Goal: Information Seeking & Learning: Learn about a topic

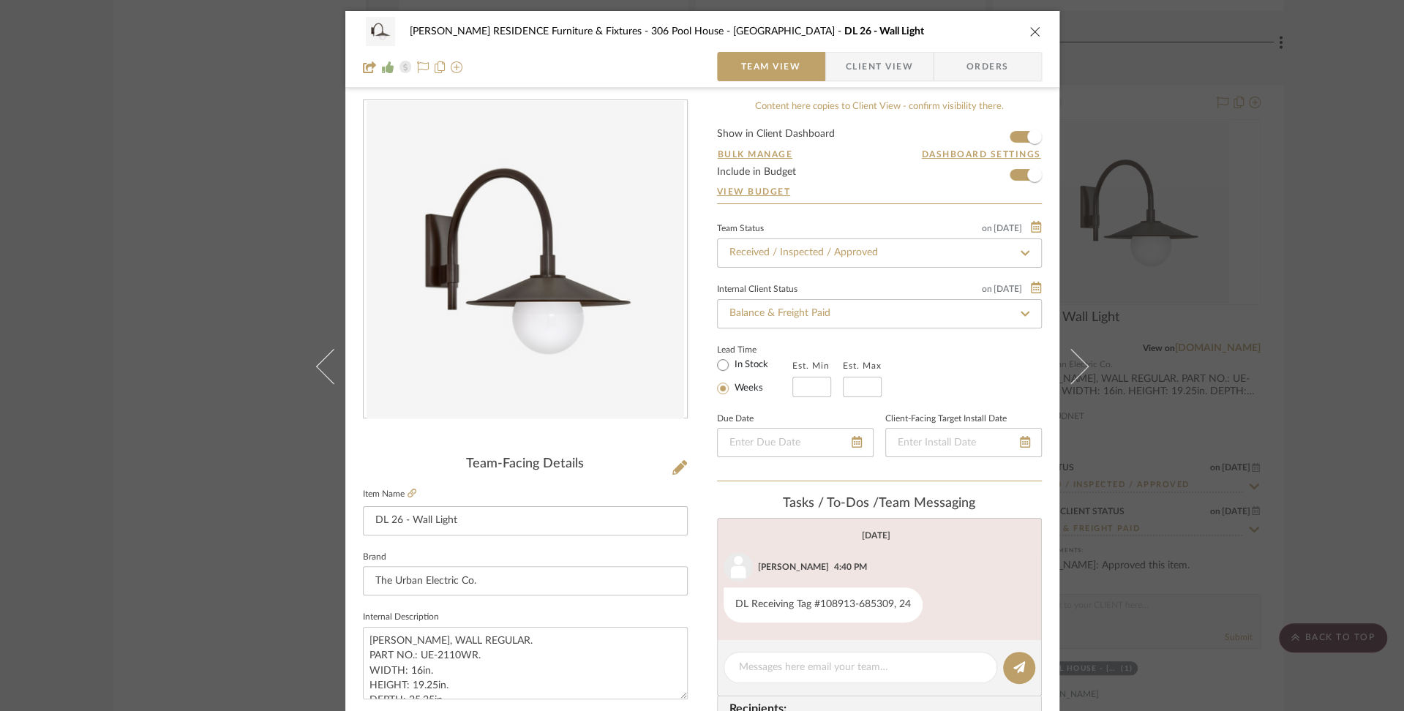
scroll to position [177, 0]
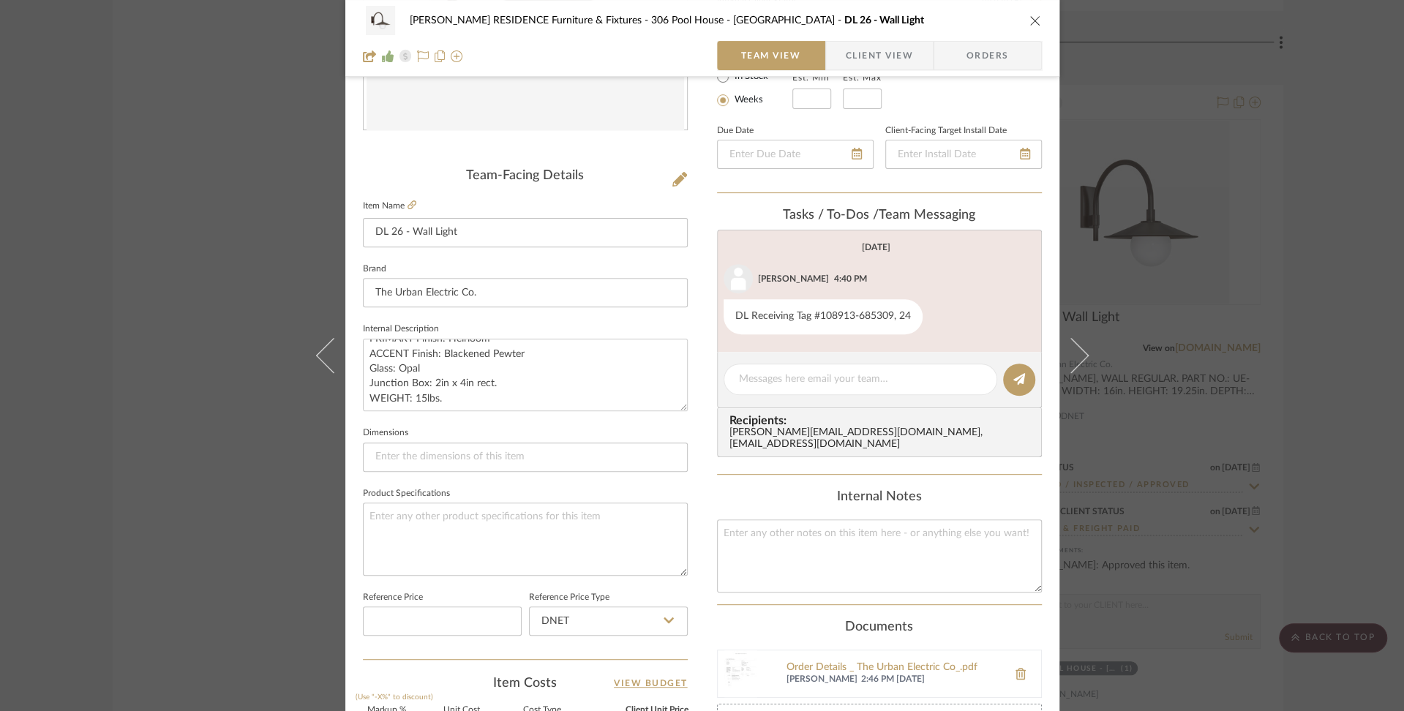
click at [1029, 20] on icon "close" at bounding box center [1035, 21] width 12 height 12
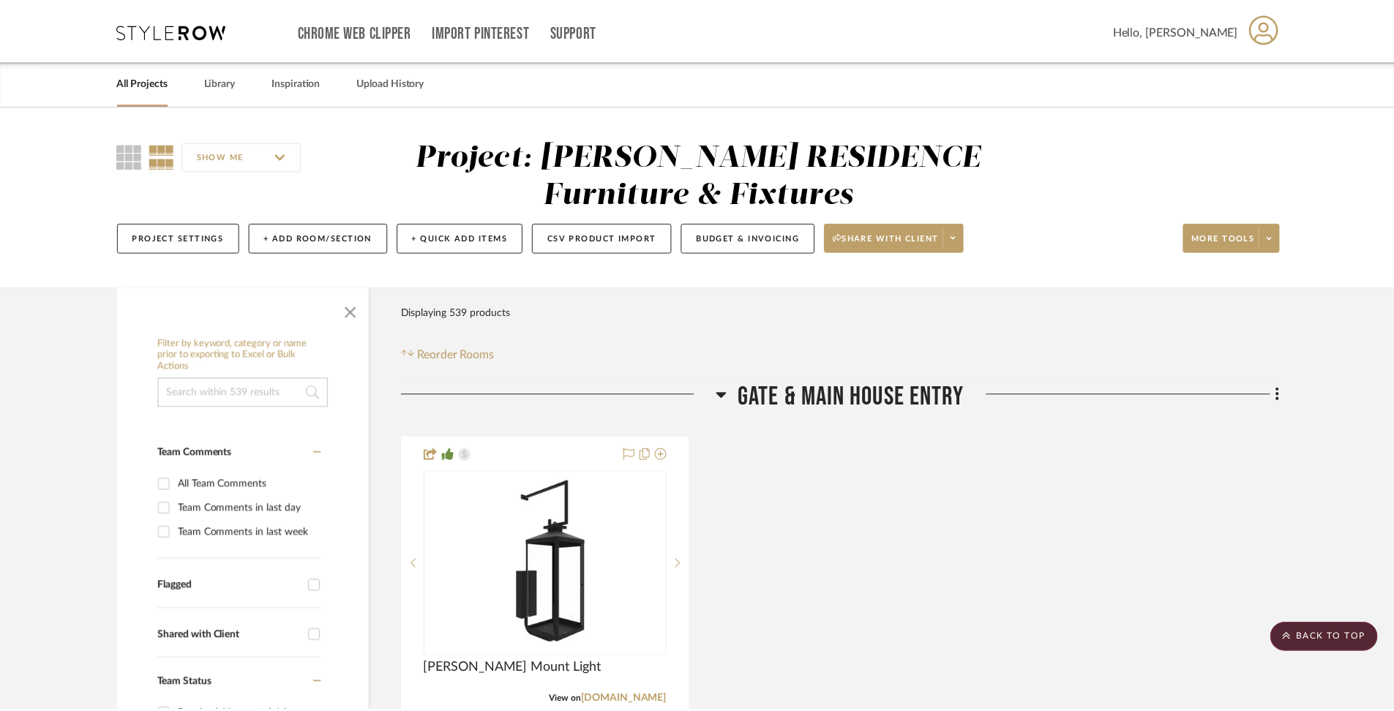
scroll to position [67382, 0]
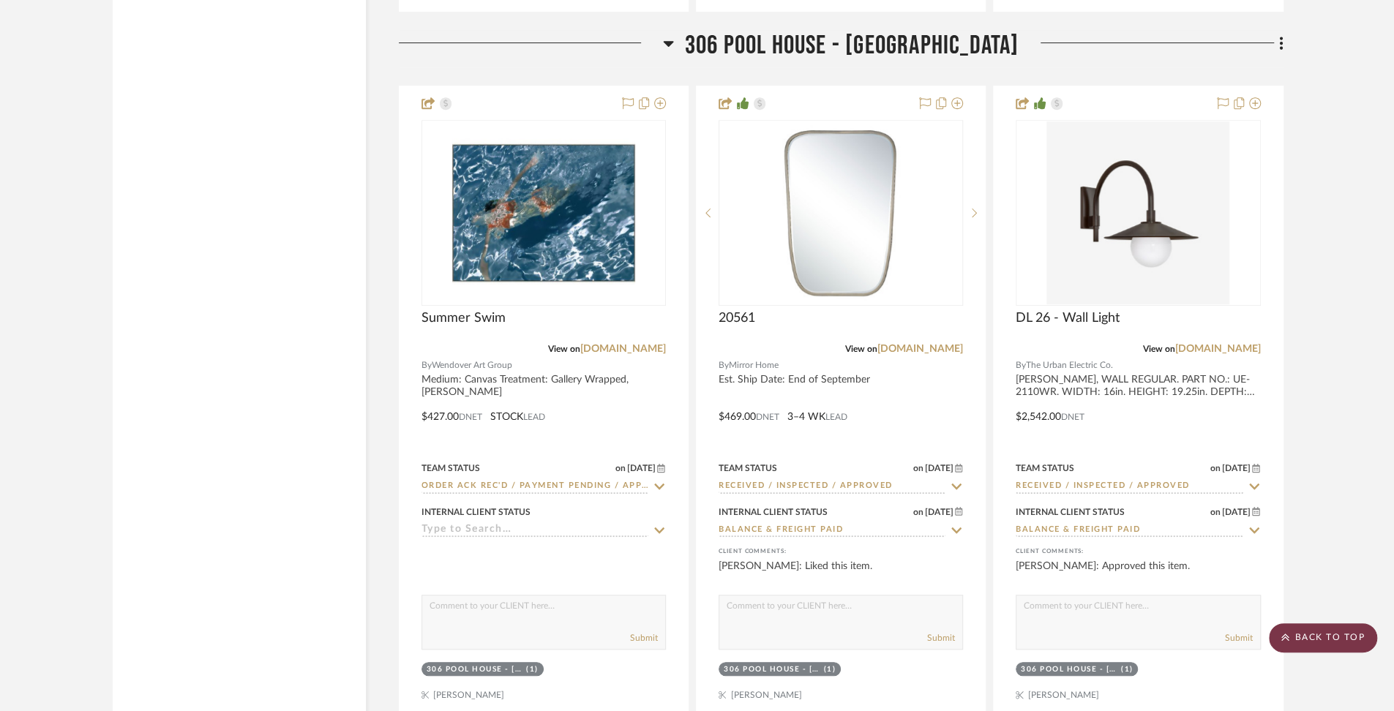
click at [1348, 637] on scroll-to-top-button "BACK TO TOP" at bounding box center [1323, 637] width 108 height 29
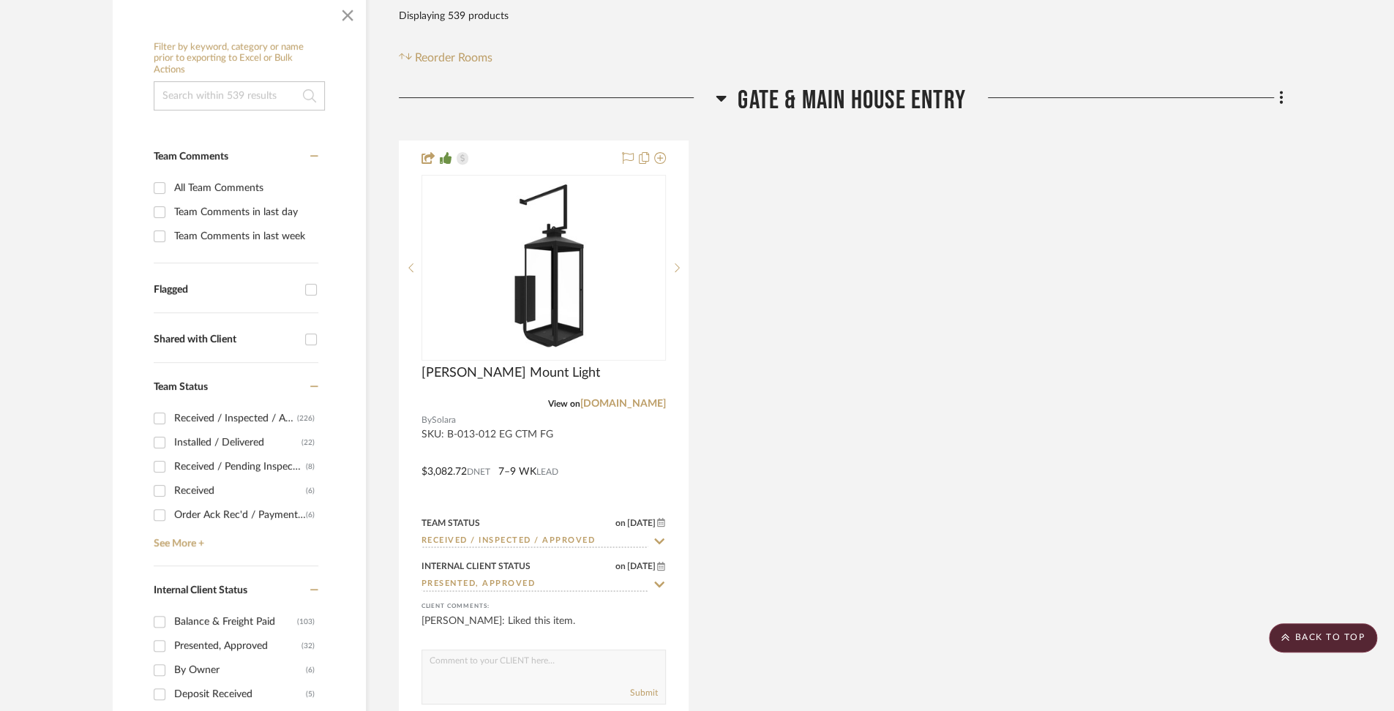
scroll to position [0, 0]
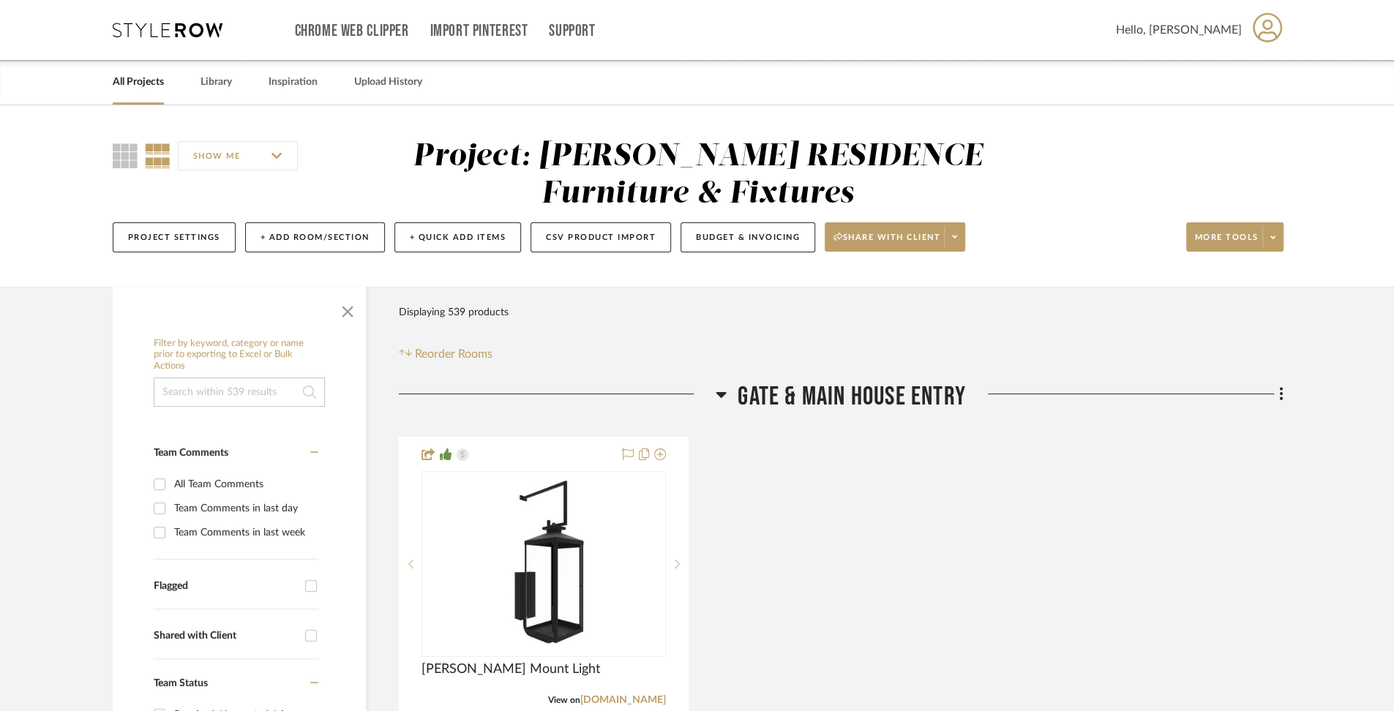
click at [138, 94] on div "All Projects" at bounding box center [138, 82] width 51 height 45
click at [138, 78] on link "All Projects" at bounding box center [138, 82] width 51 height 20
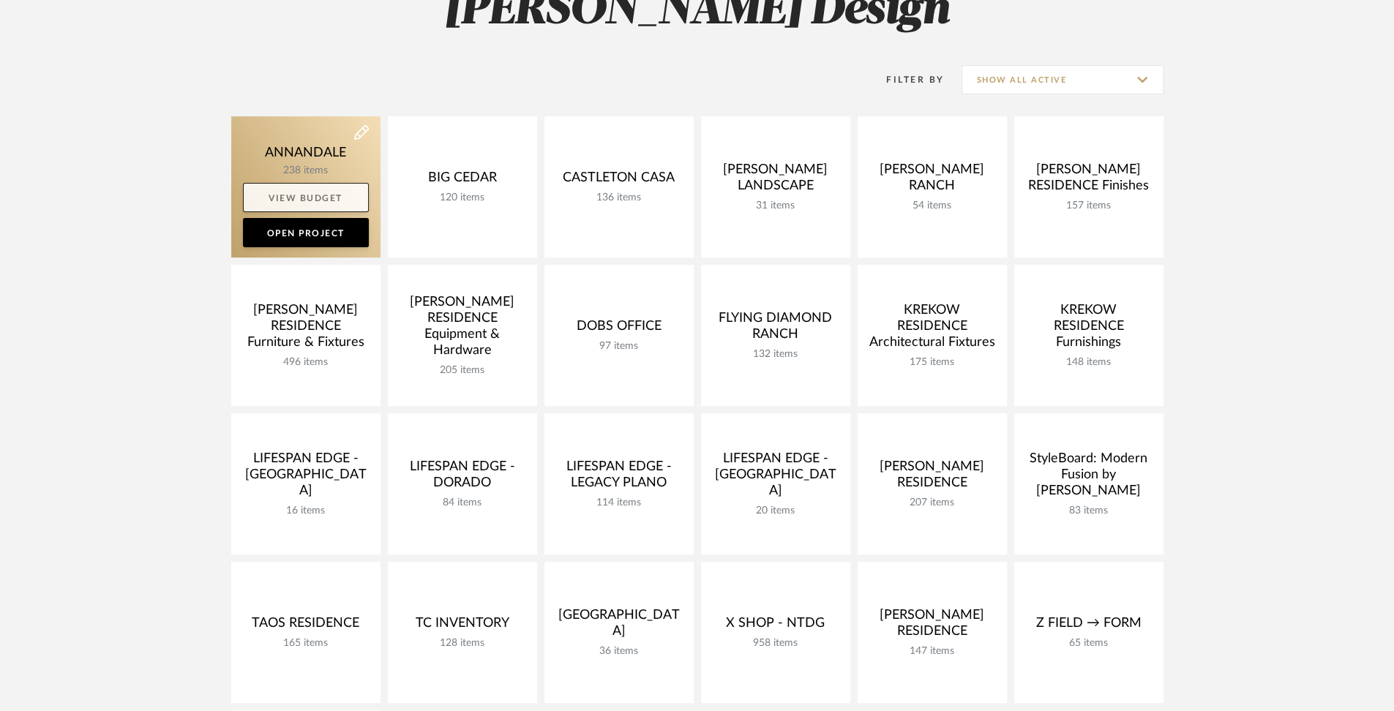
scroll to position [247, 0]
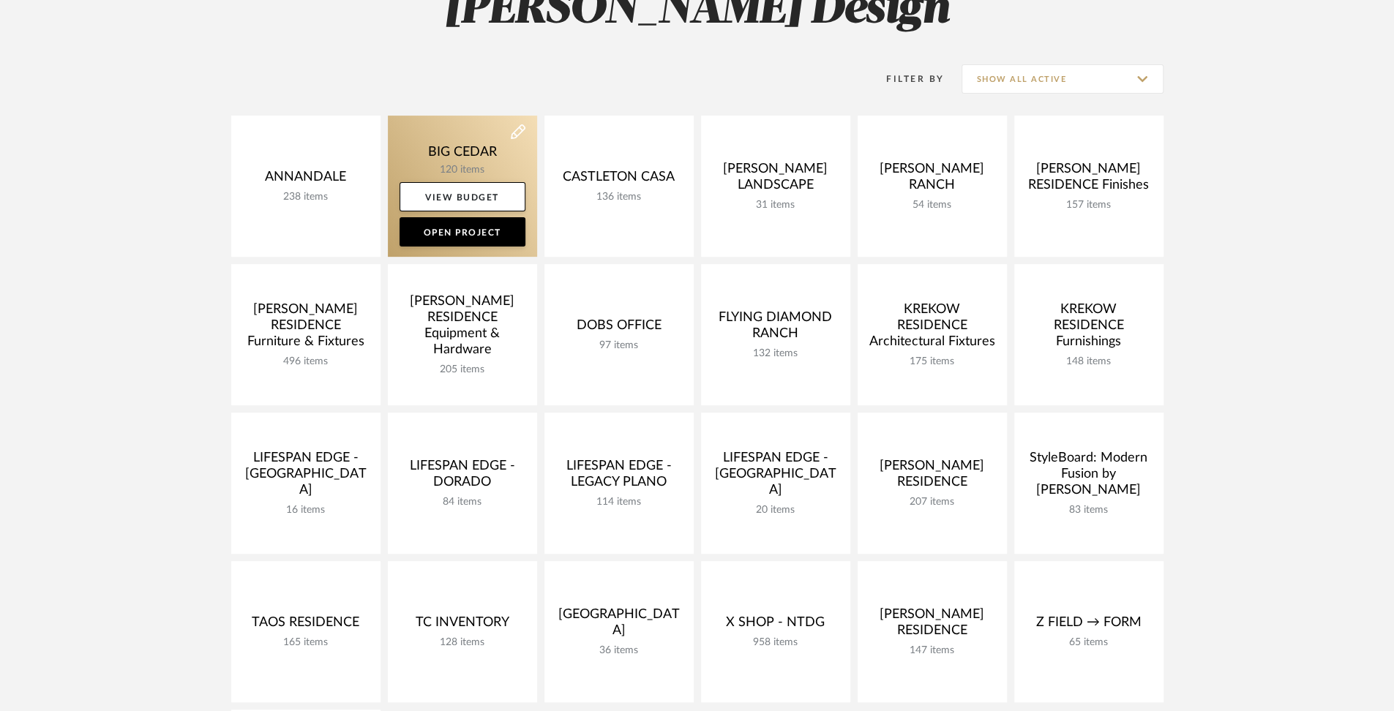
click at [434, 151] on link at bounding box center [462, 186] width 149 height 141
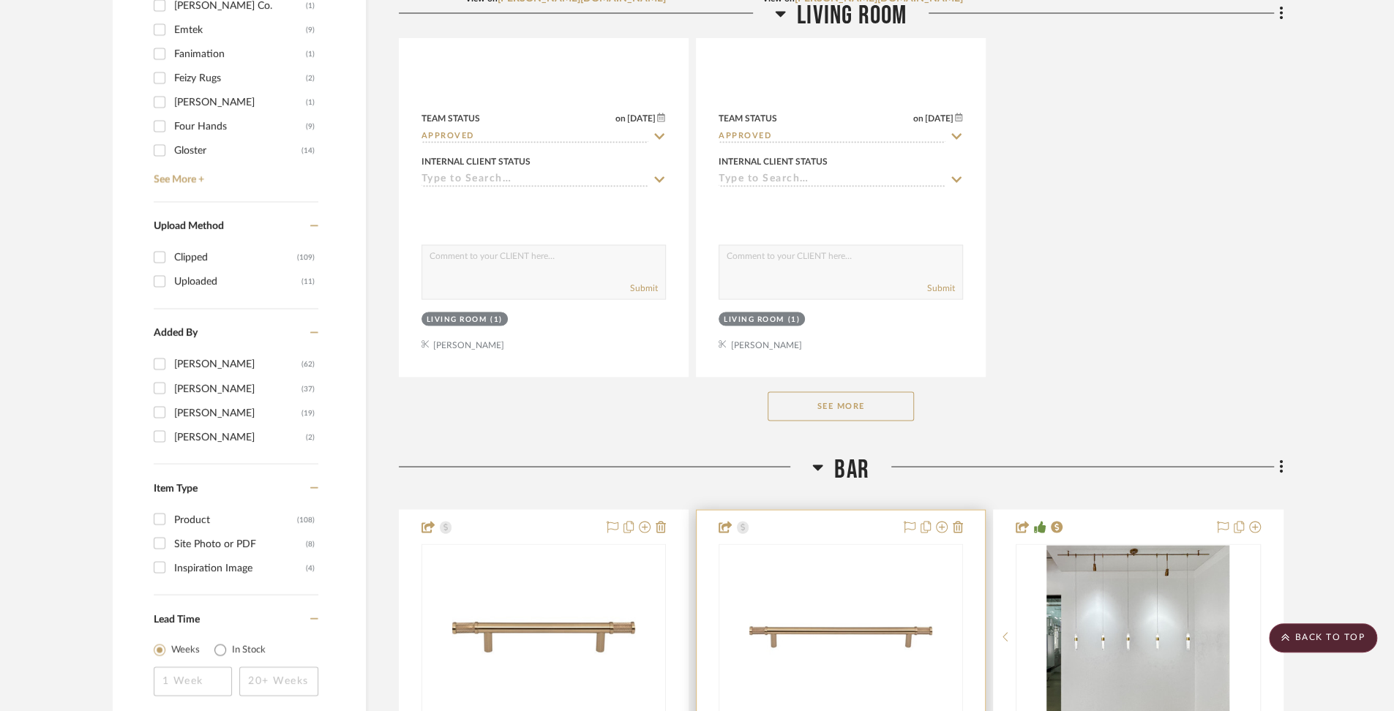
scroll to position [2074, 0]
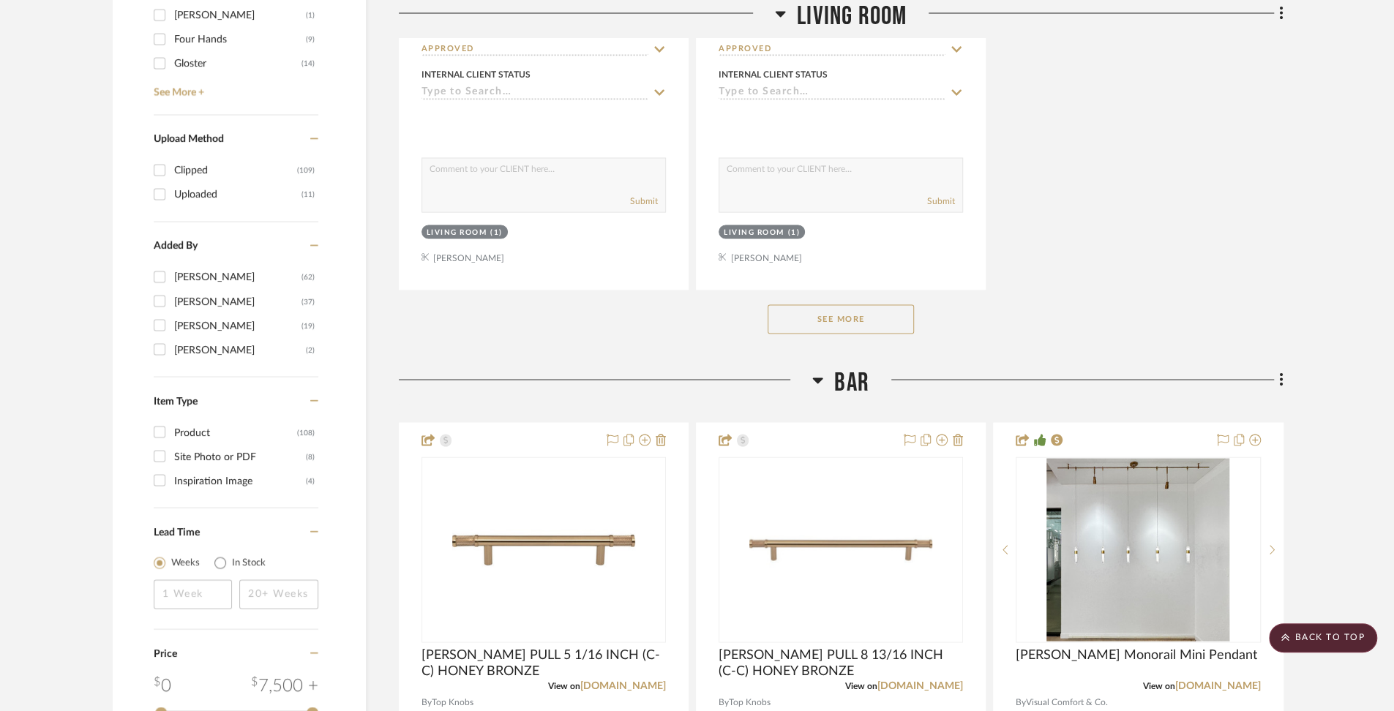
click at [849, 320] on button "See More" at bounding box center [840, 318] width 146 height 29
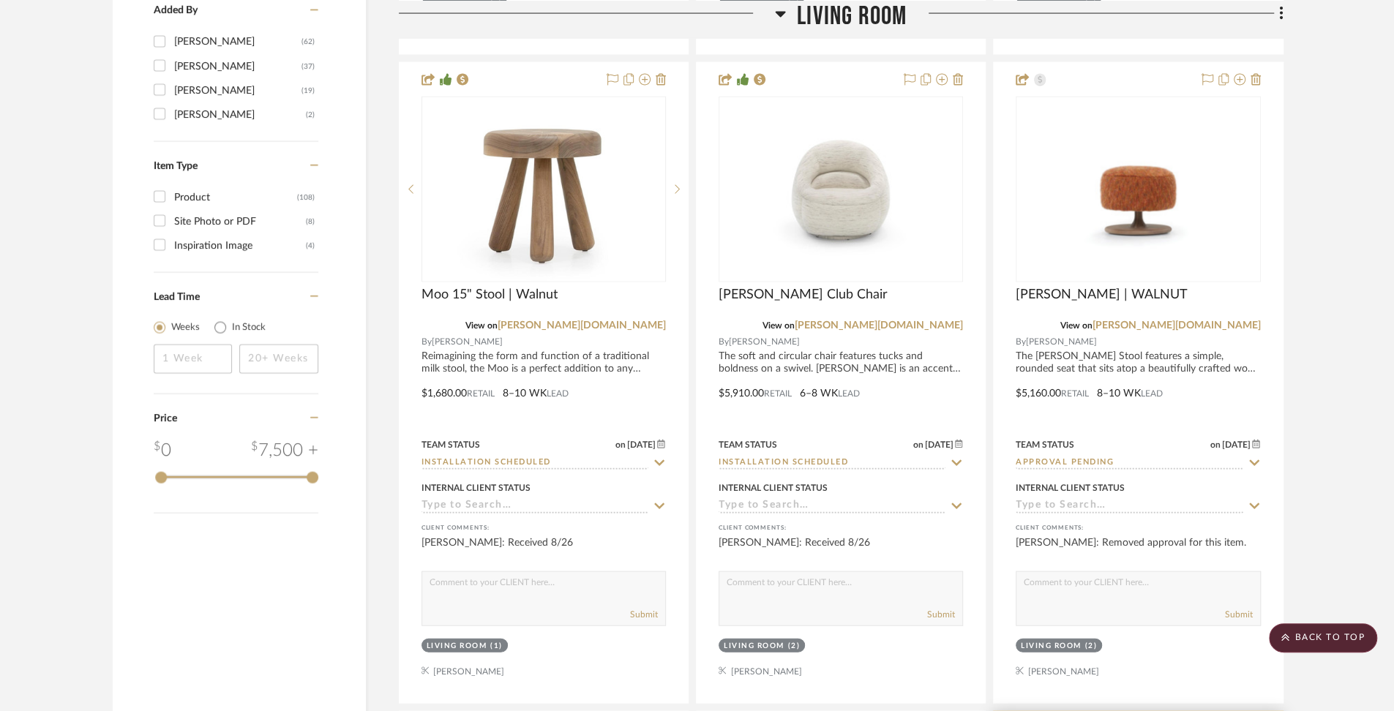
scroll to position [2306, 0]
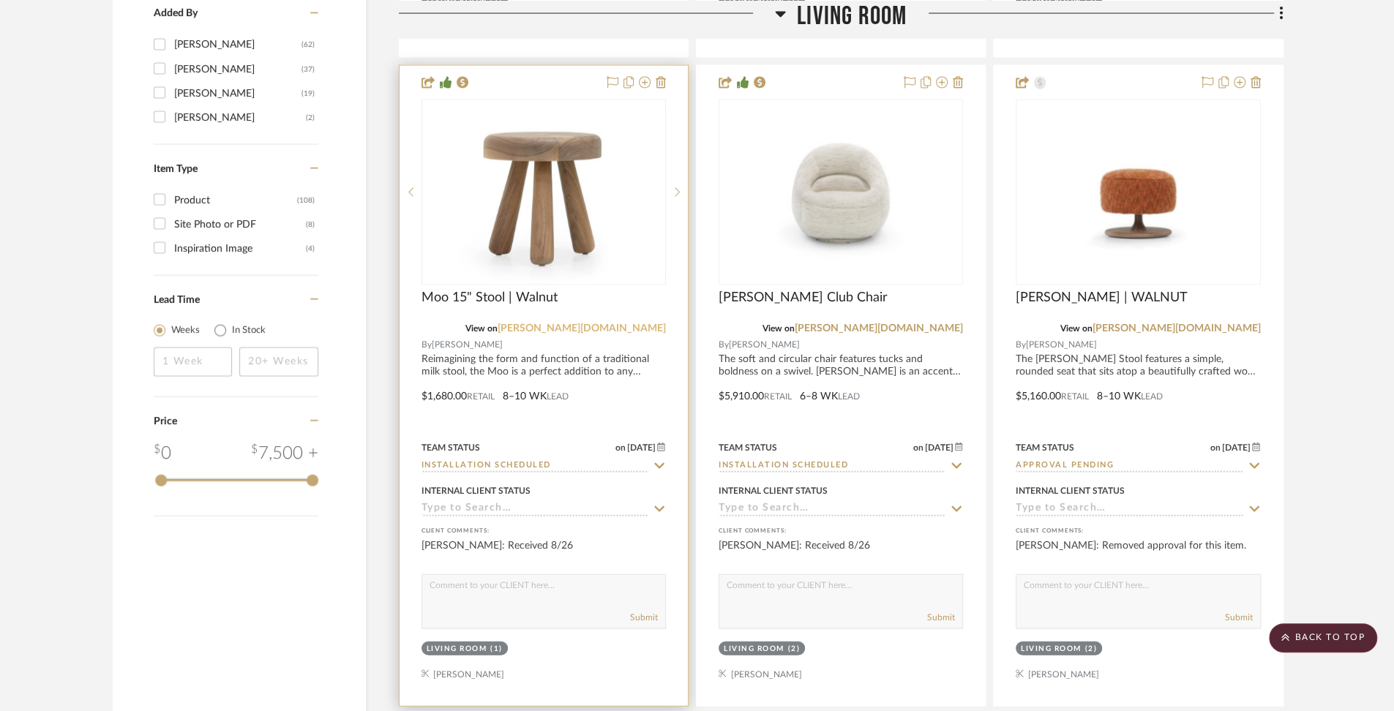
click at [638, 323] on link "[PERSON_NAME][DOMAIN_NAME]" at bounding box center [581, 328] width 168 height 10
click at [505, 374] on div at bounding box center [543, 386] width 288 height 640
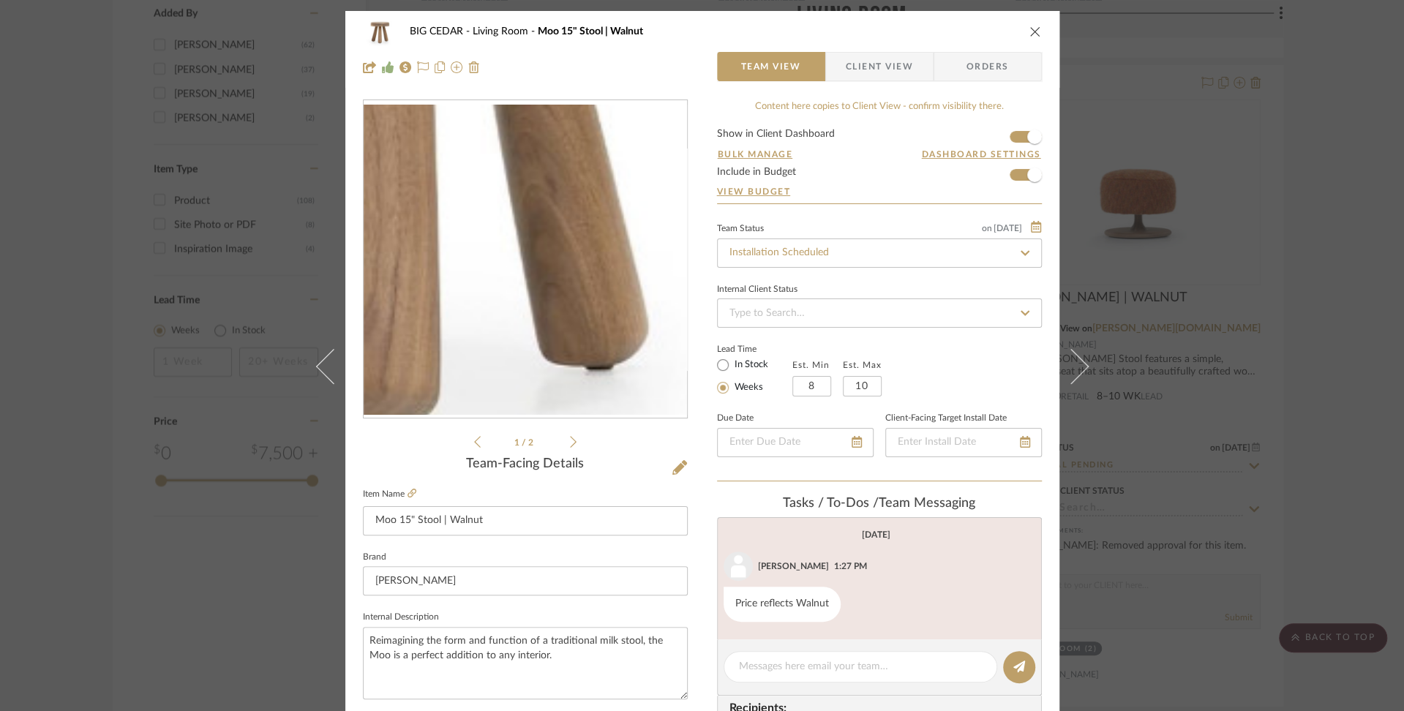
click at [566, 327] on img "0" at bounding box center [525, 259] width 323 height 309
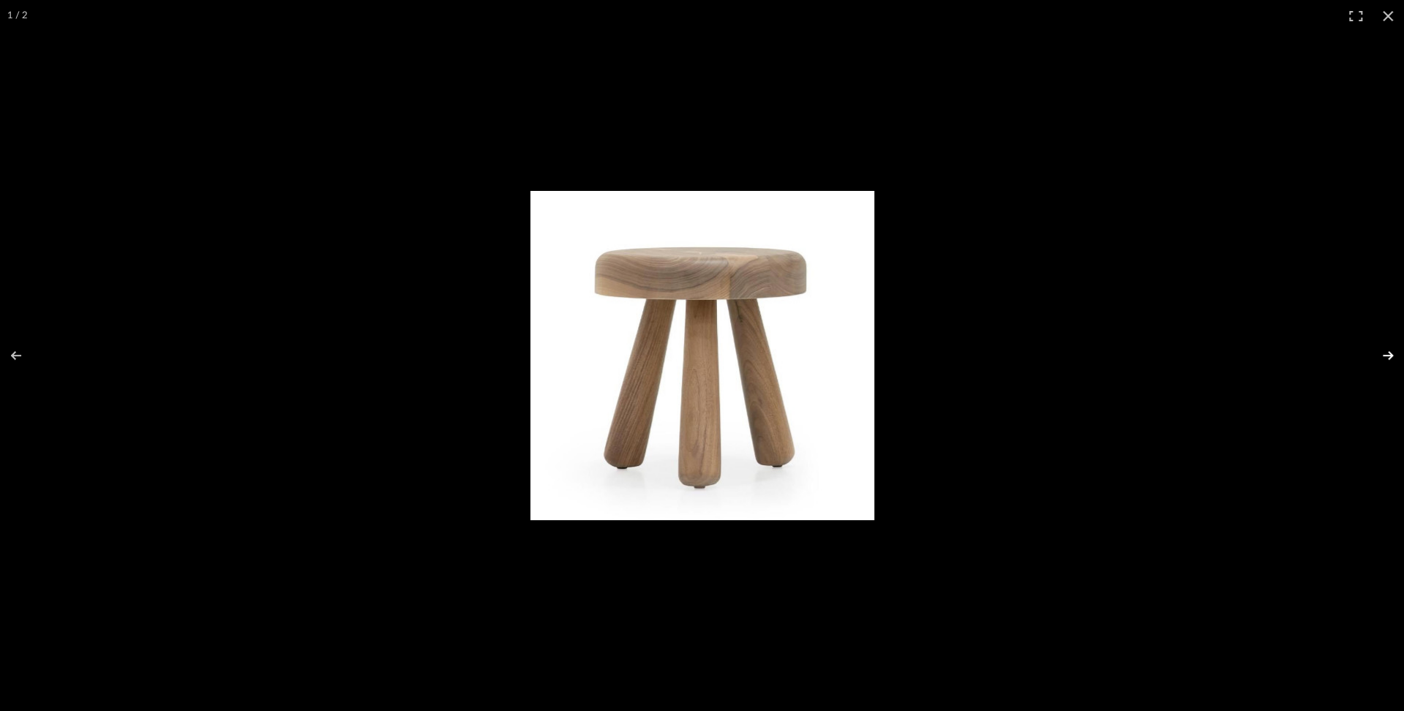
click at [1386, 348] on button at bounding box center [1378, 355] width 51 height 73
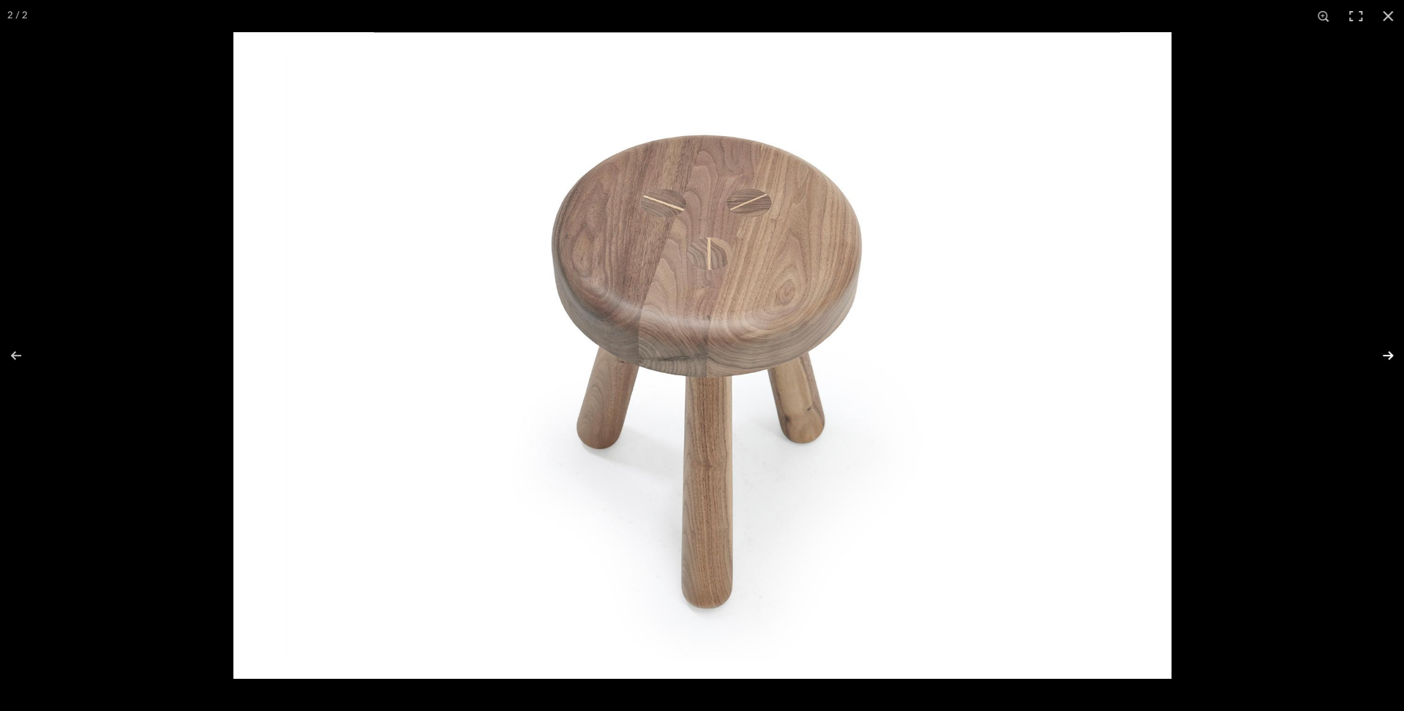
click at [1384, 347] on button at bounding box center [1378, 355] width 51 height 73
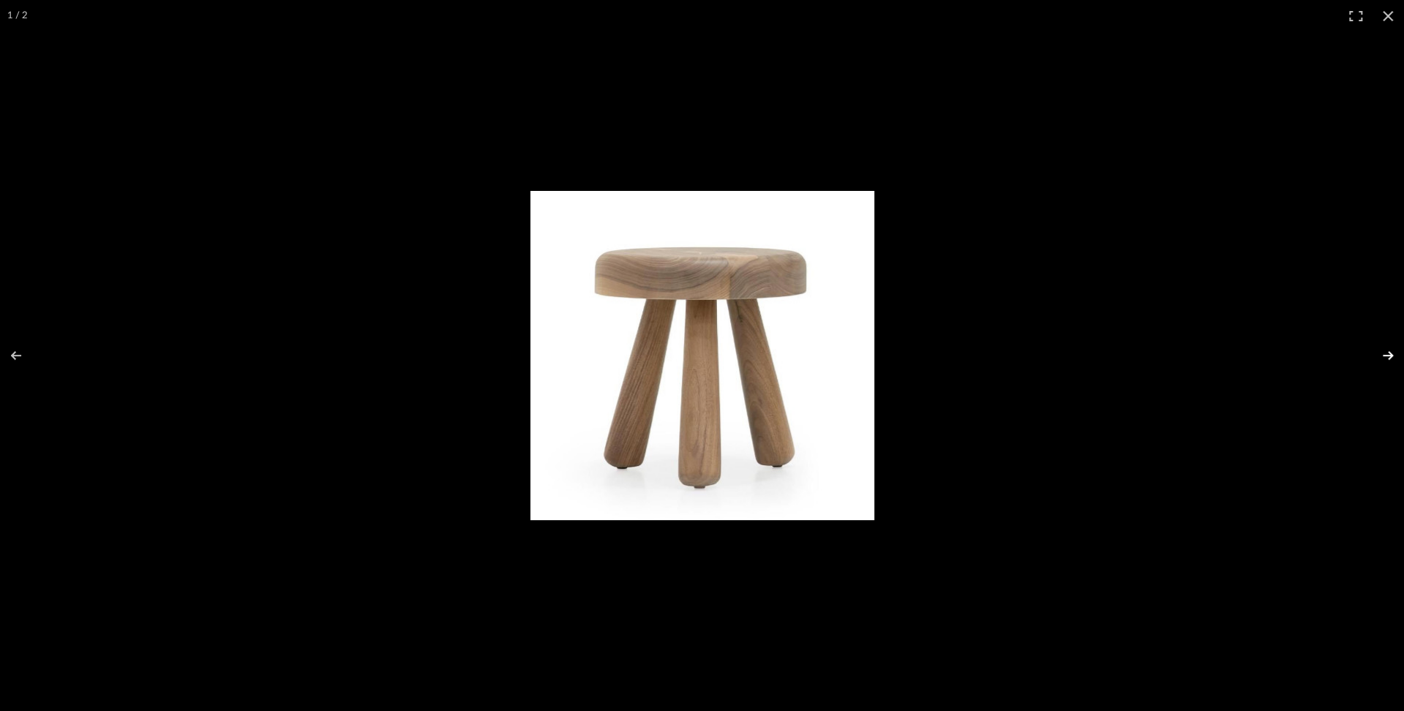
click at [1384, 347] on button at bounding box center [1378, 355] width 51 height 73
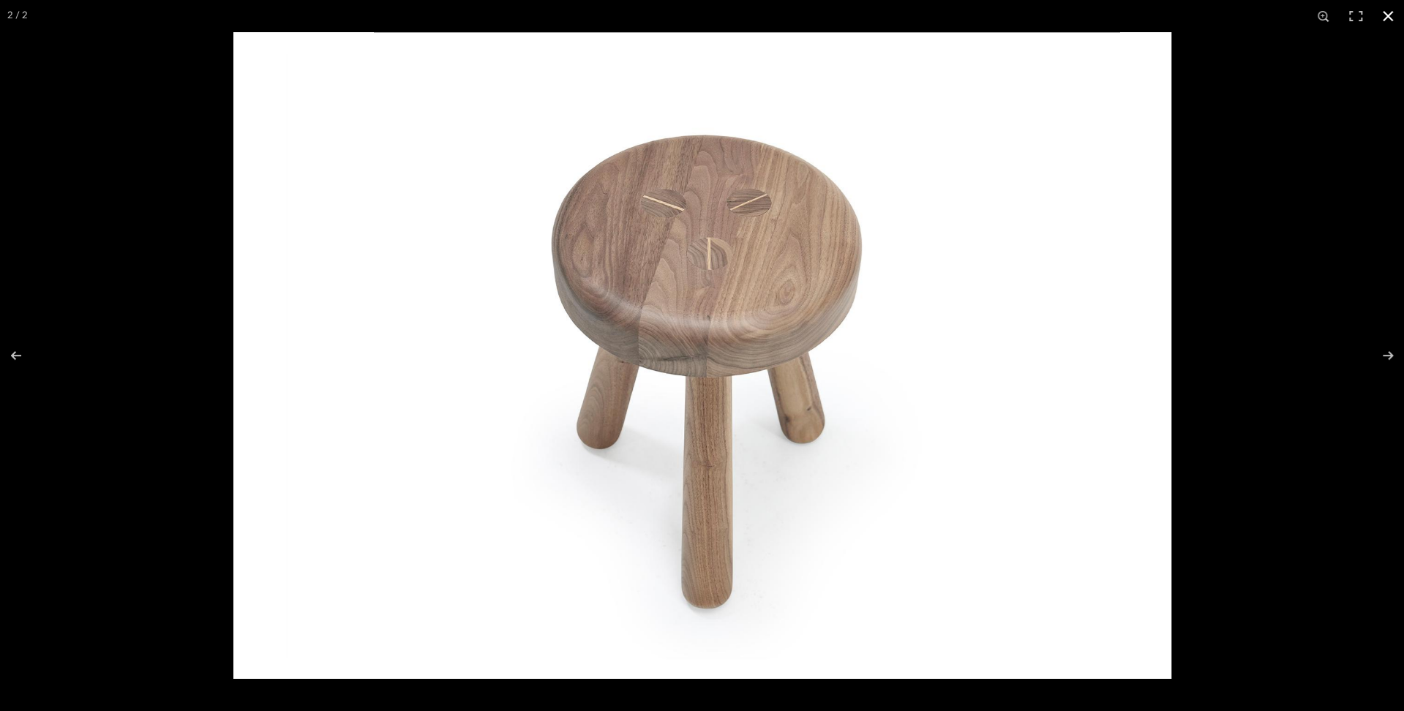
click at [1387, 18] on button at bounding box center [1388, 16] width 32 height 32
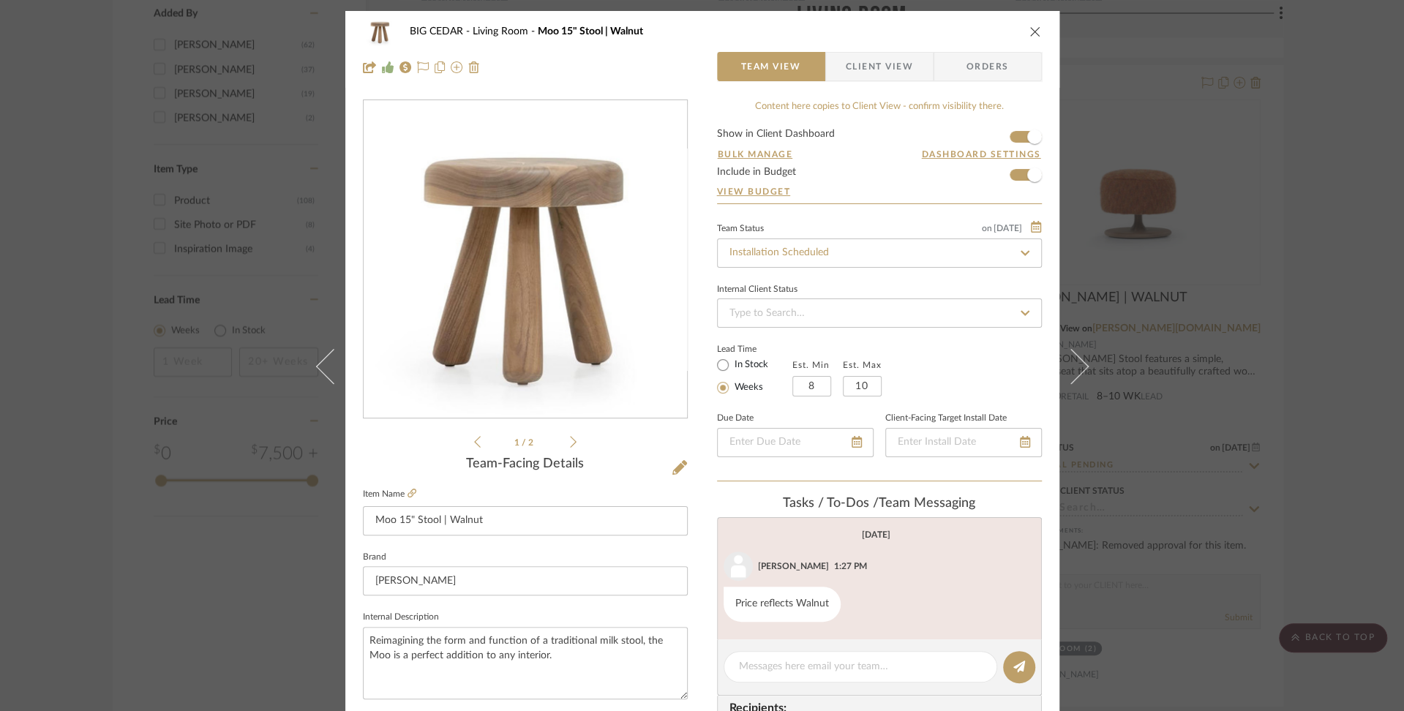
click at [1029, 33] on icon "close" at bounding box center [1035, 32] width 12 height 12
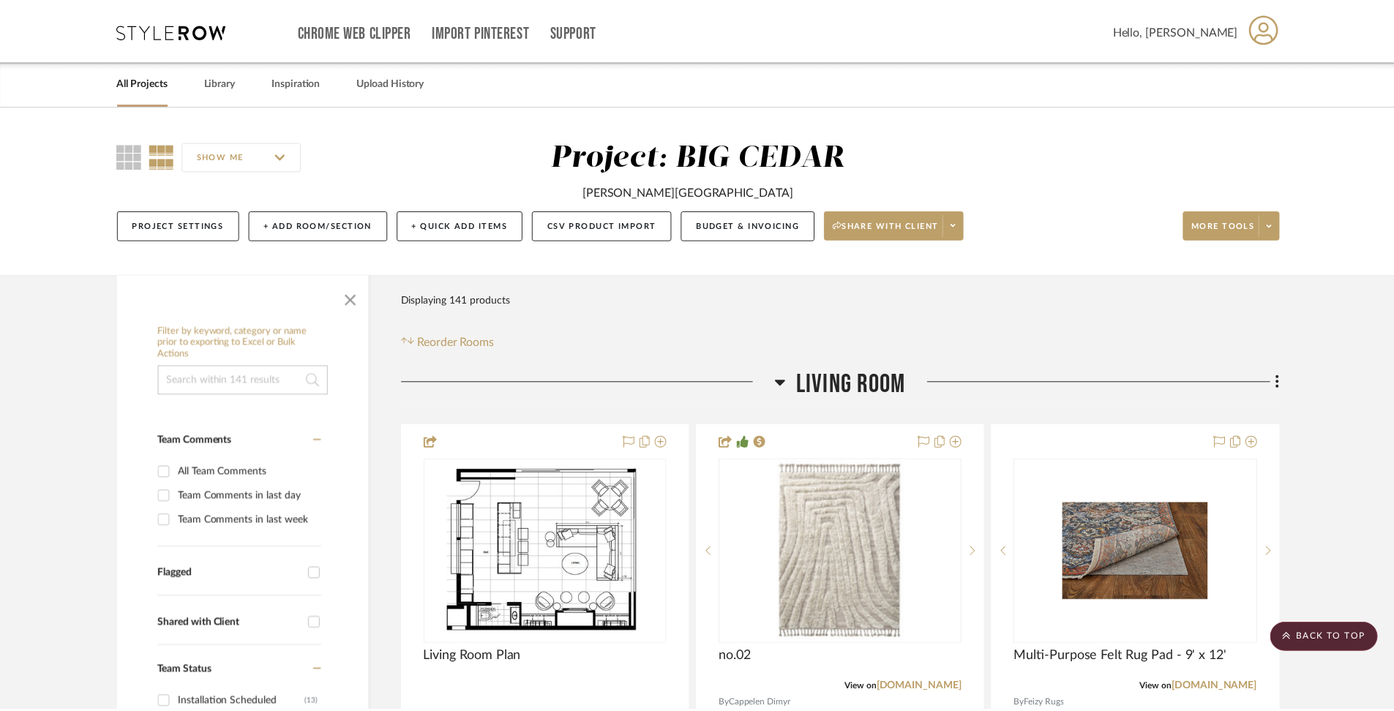
scroll to position [2306, 0]
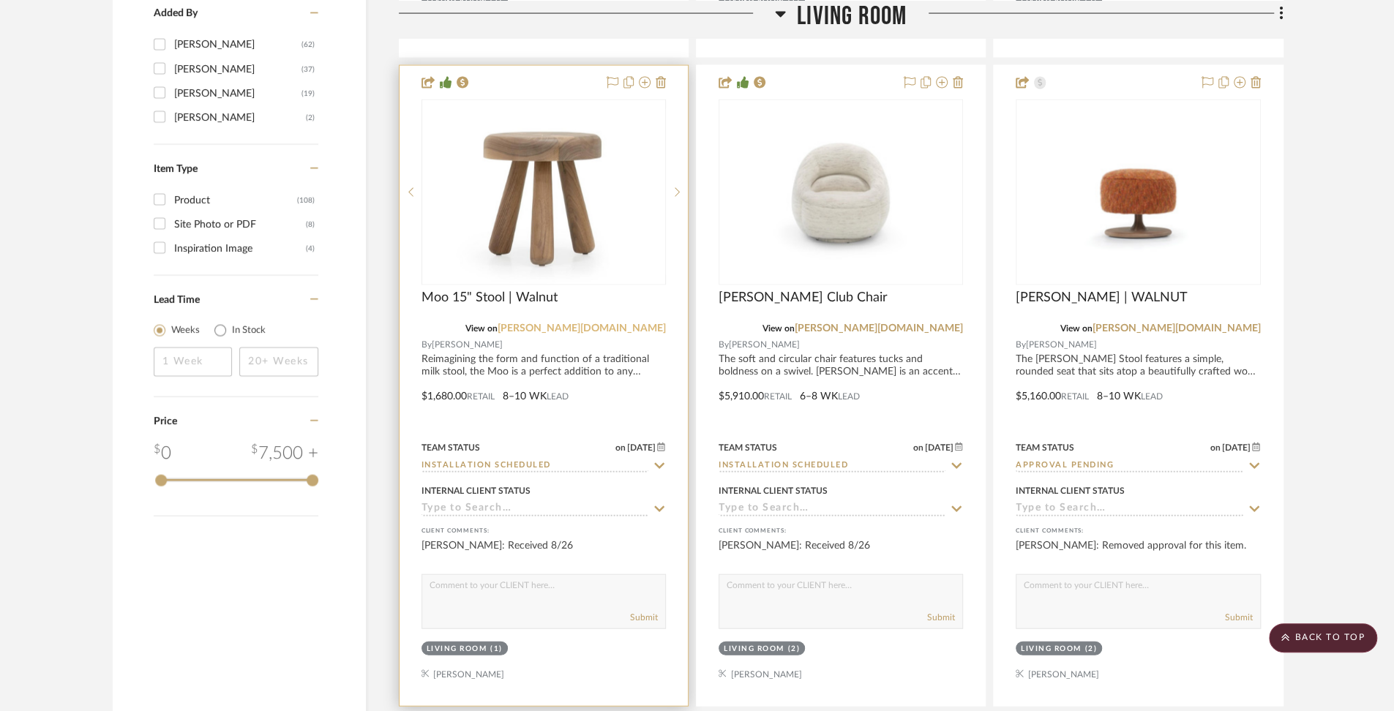
click at [633, 323] on link "[PERSON_NAME][DOMAIN_NAME]" at bounding box center [581, 328] width 168 height 10
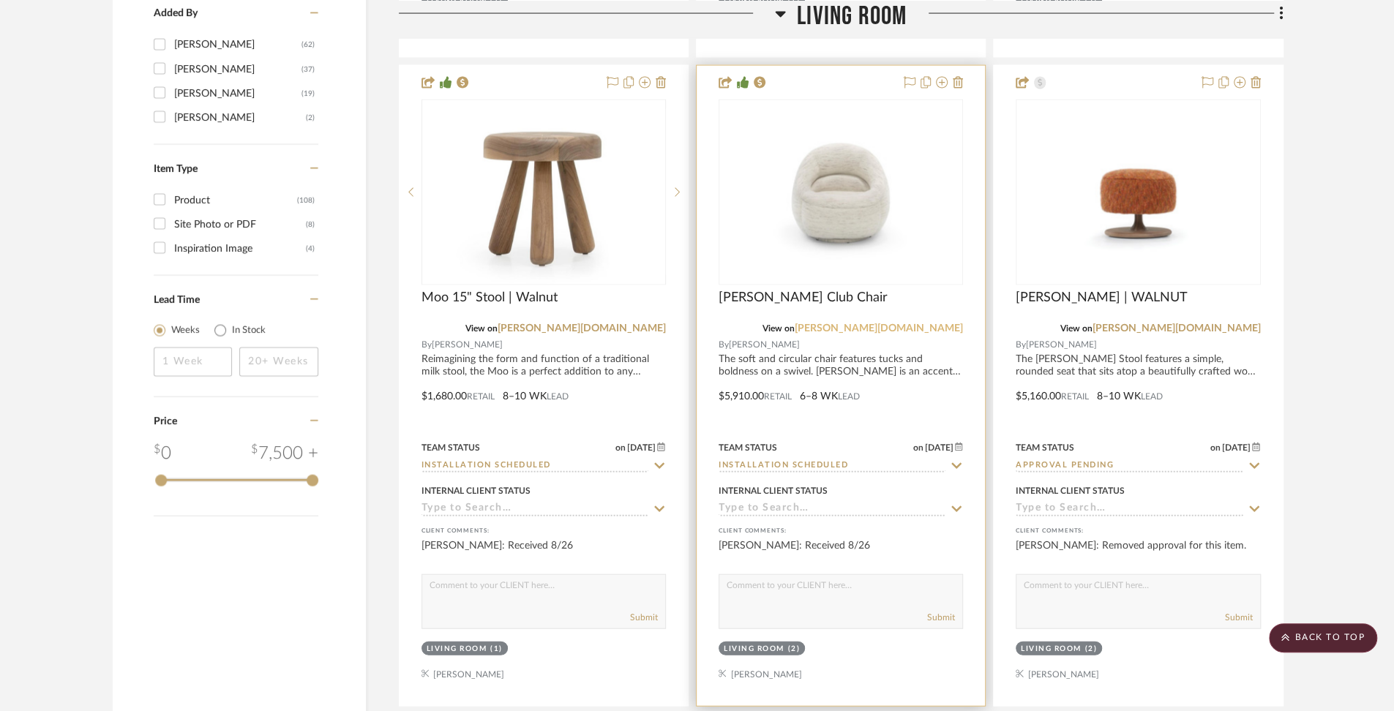
click at [941, 325] on link "[PERSON_NAME][DOMAIN_NAME]" at bounding box center [879, 328] width 168 height 10
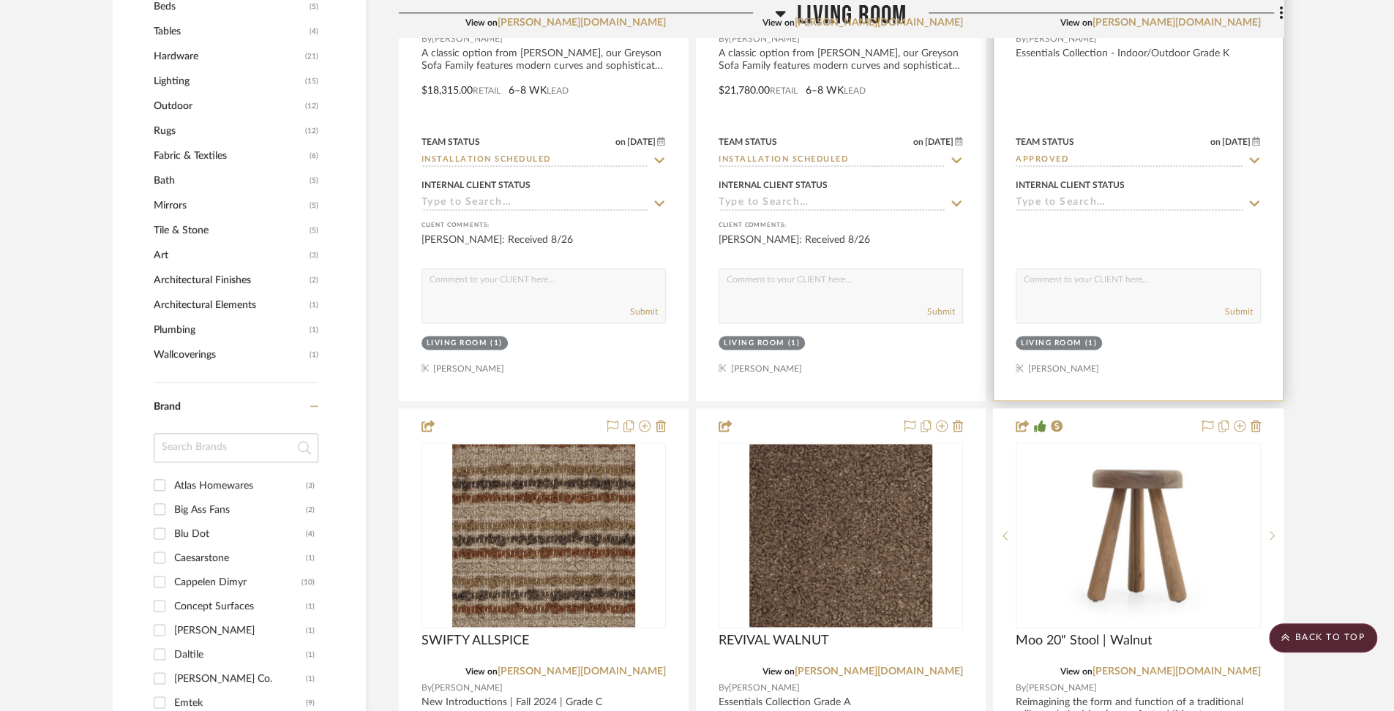
scroll to position [1005, 0]
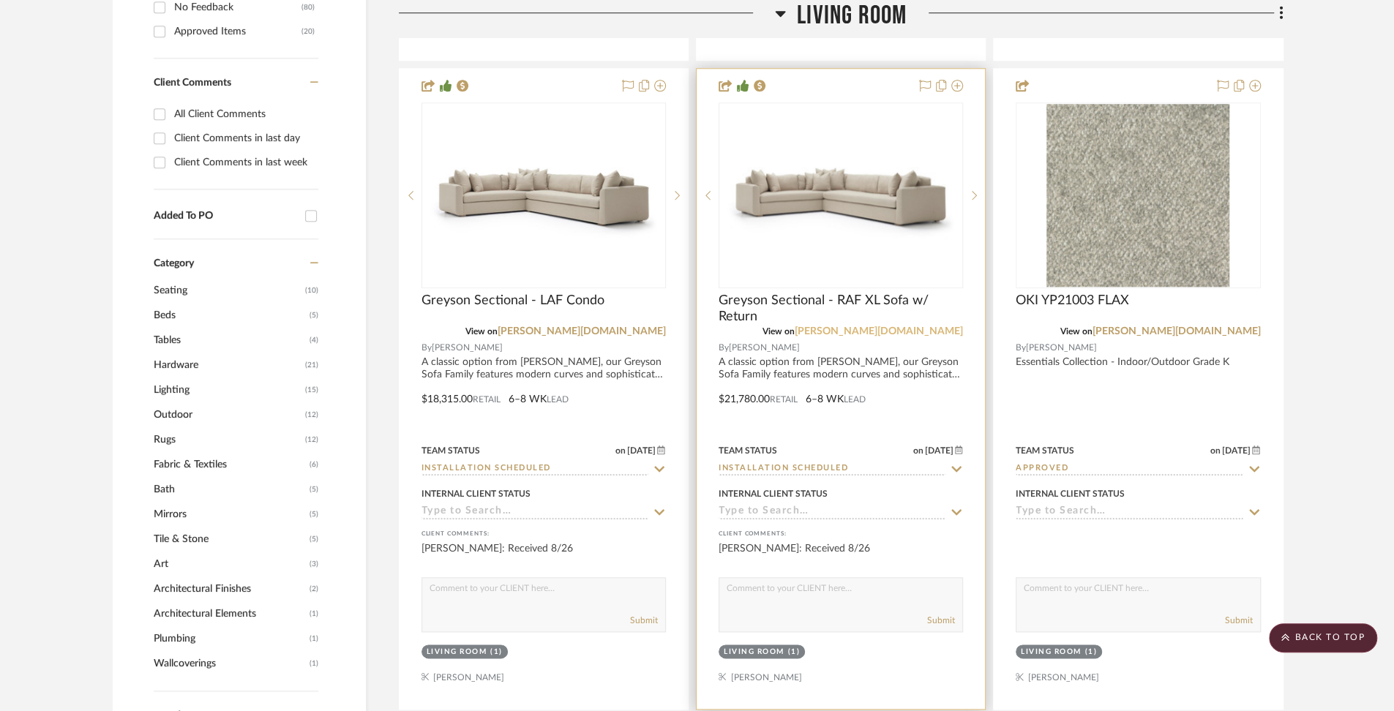
click at [950, 326] on link "[PERSON_NAME][DOMAIN_NAME]" at bounding box center [879, 331] width 168 height 10
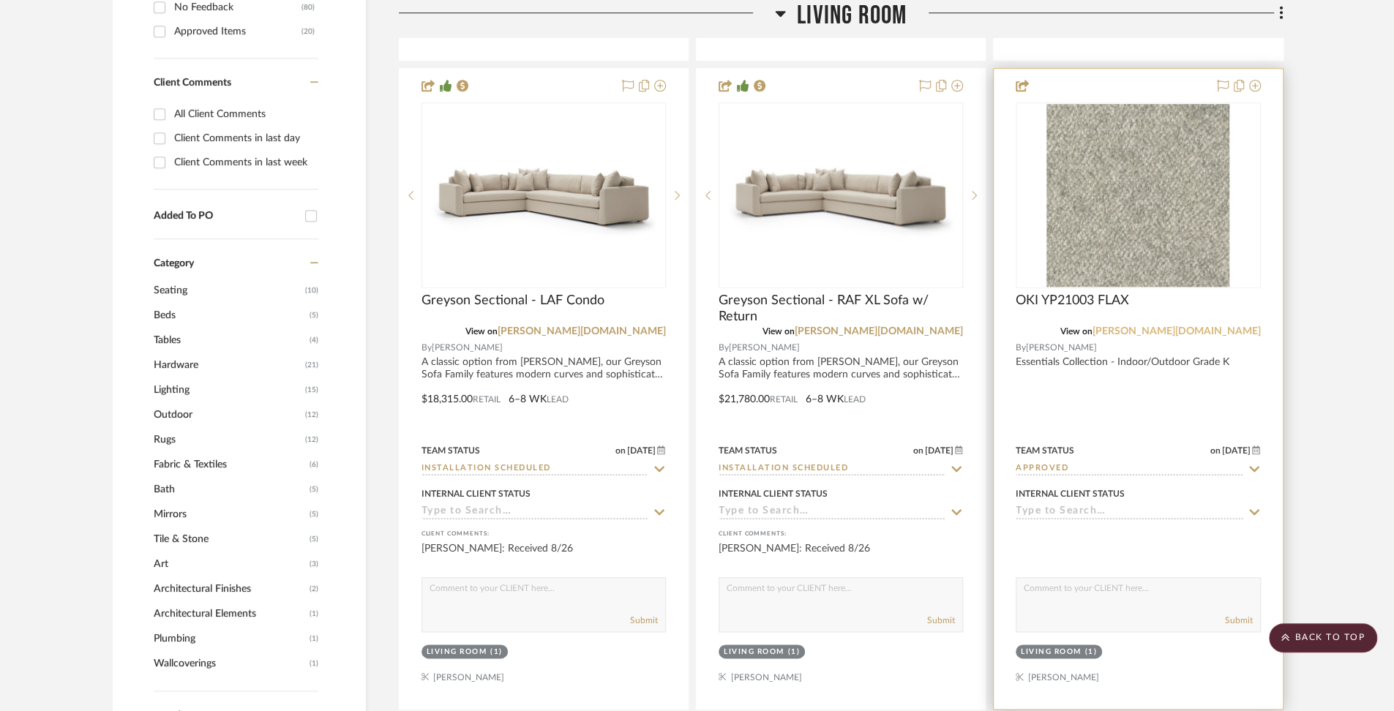
click at [1226, 331] on link "[PERSON_NAME][DOMAIN_NAME]" at bounding box center [1176, 331] width 168 height 10
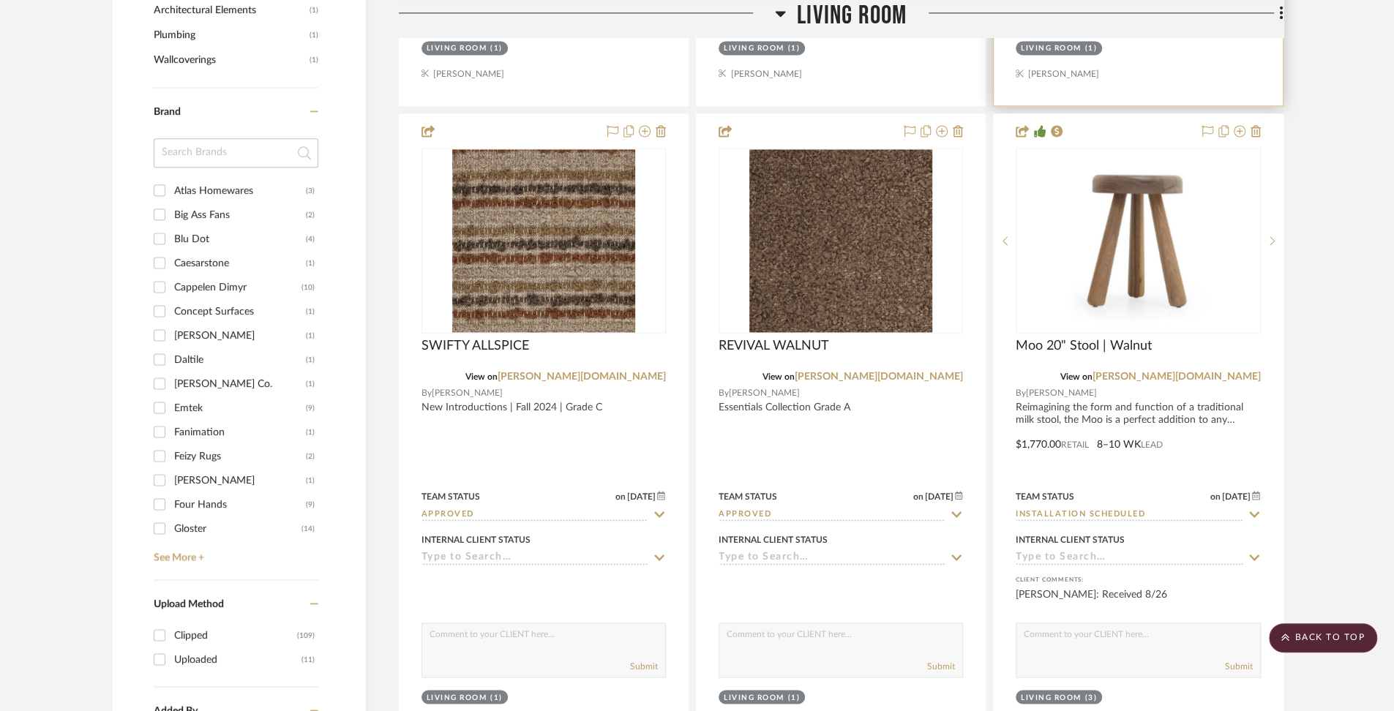
scroll to position [1609, 0]
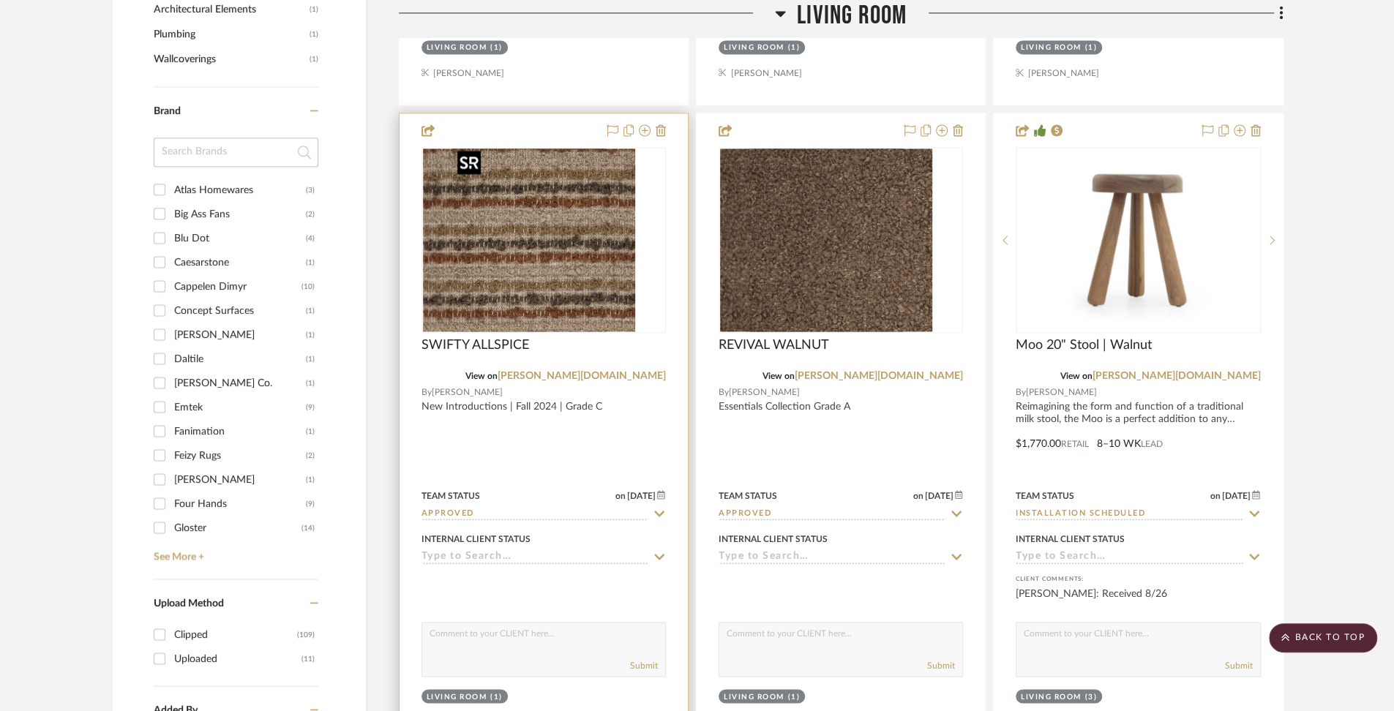
click at [484, 298] on div at bounding box center [543, 240] width 244 height 186
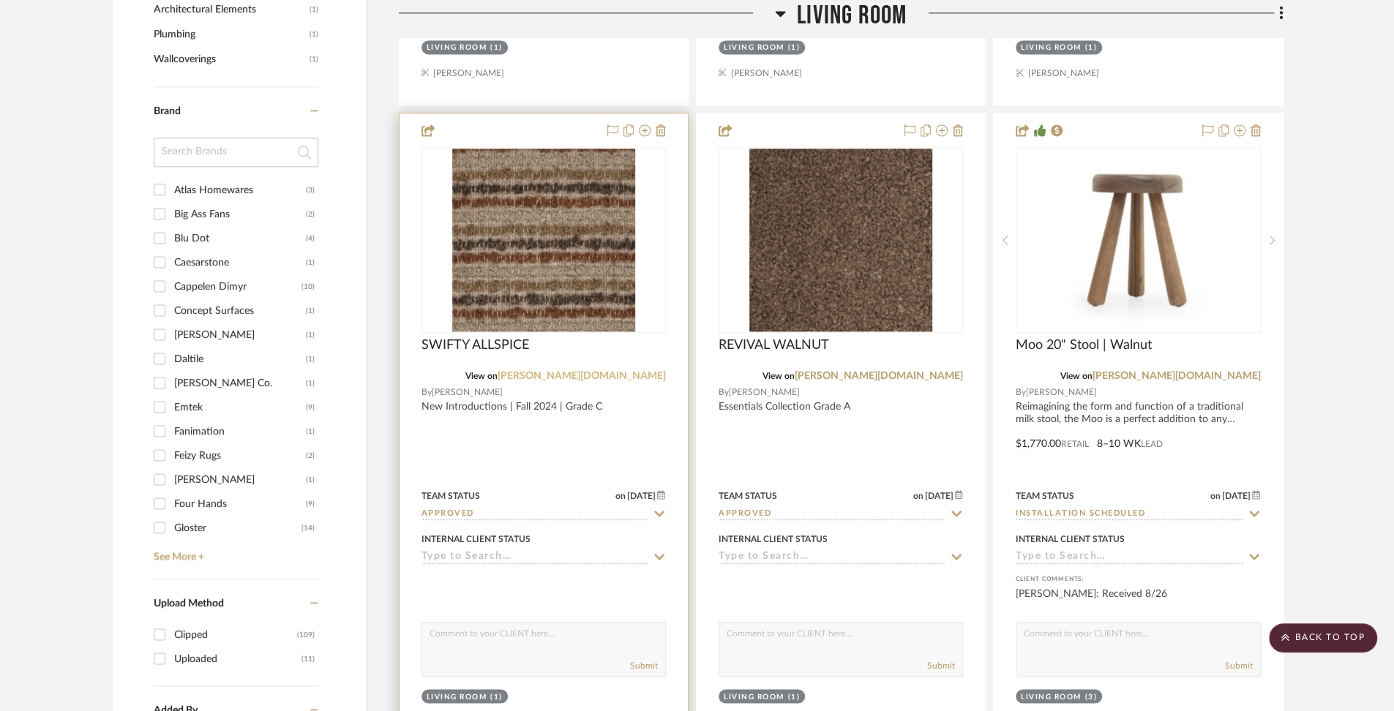
click at [645, 372] on link "[PERSON_NAME][DOMAIN_NAME]" at bounding box center [581, 376] width 168 height 10
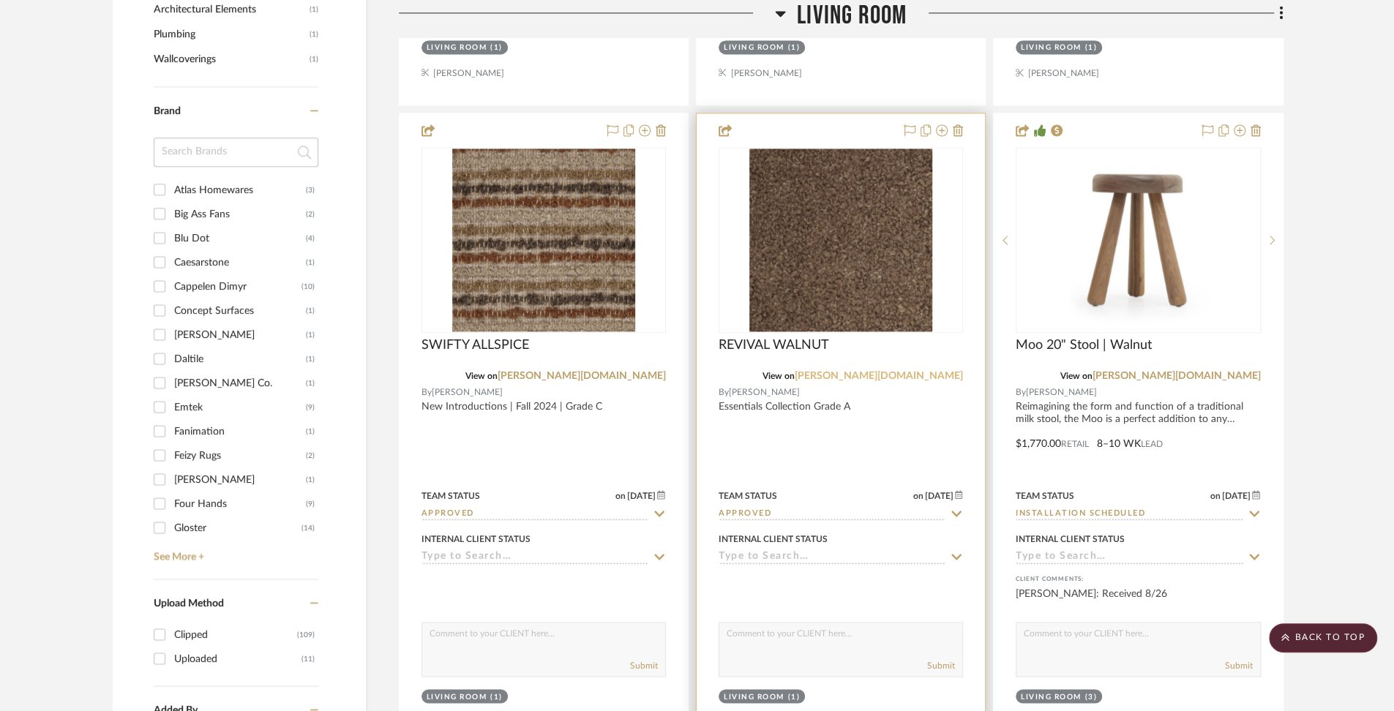
click at [944, 371] on link "[PERSON_NAME][DOMAIN_NAME]" at bounding box center [879, 376] width 168 height 10
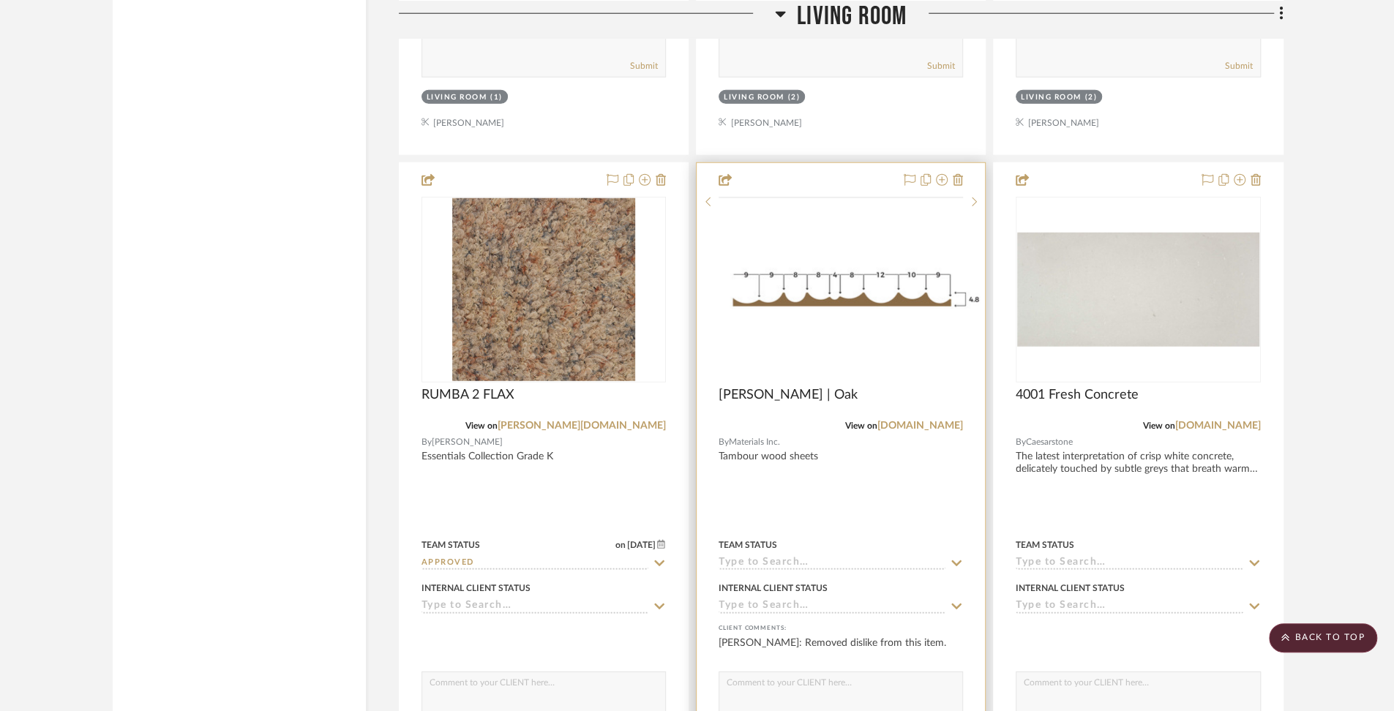
scroll to position [2929, 0]
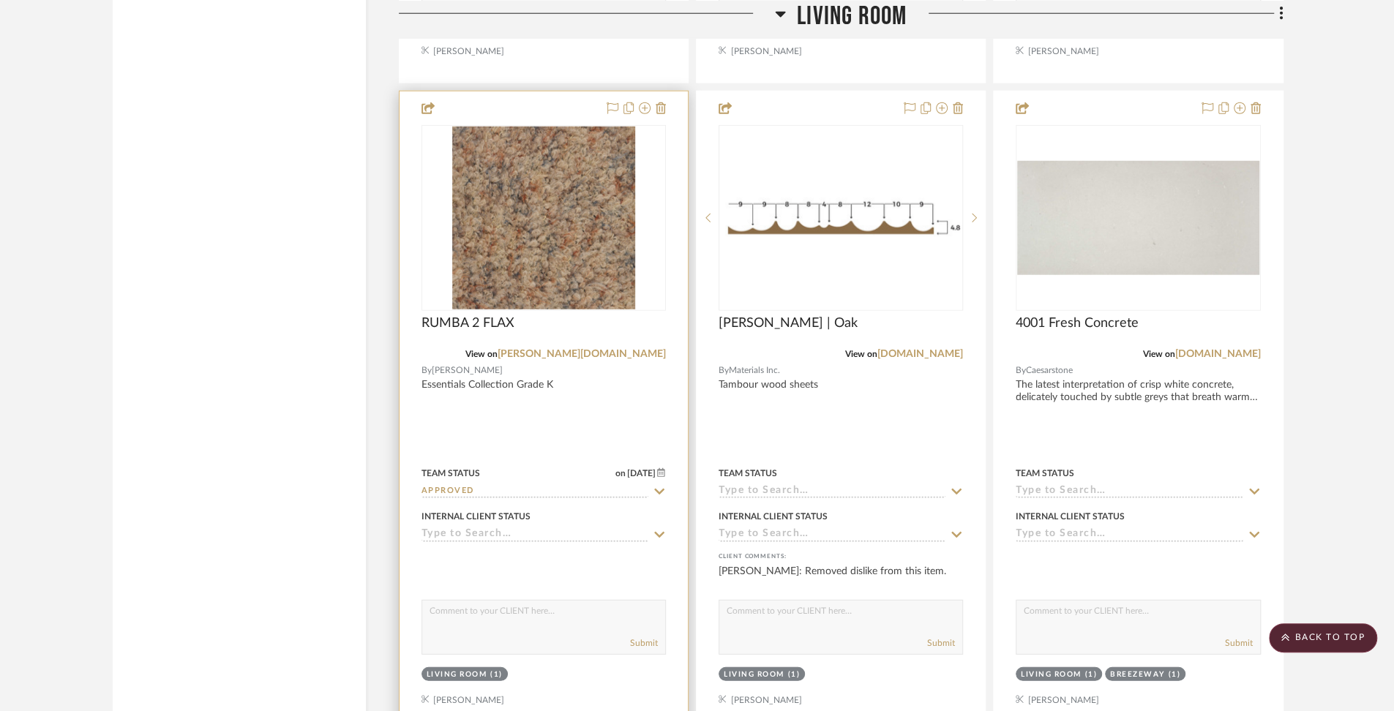
click at [576, 303] on div at bounding box center [543, 218] width 244 height 186
click at [575, 274] on img "0" at bounding box center [543, 218] width 183 height 183
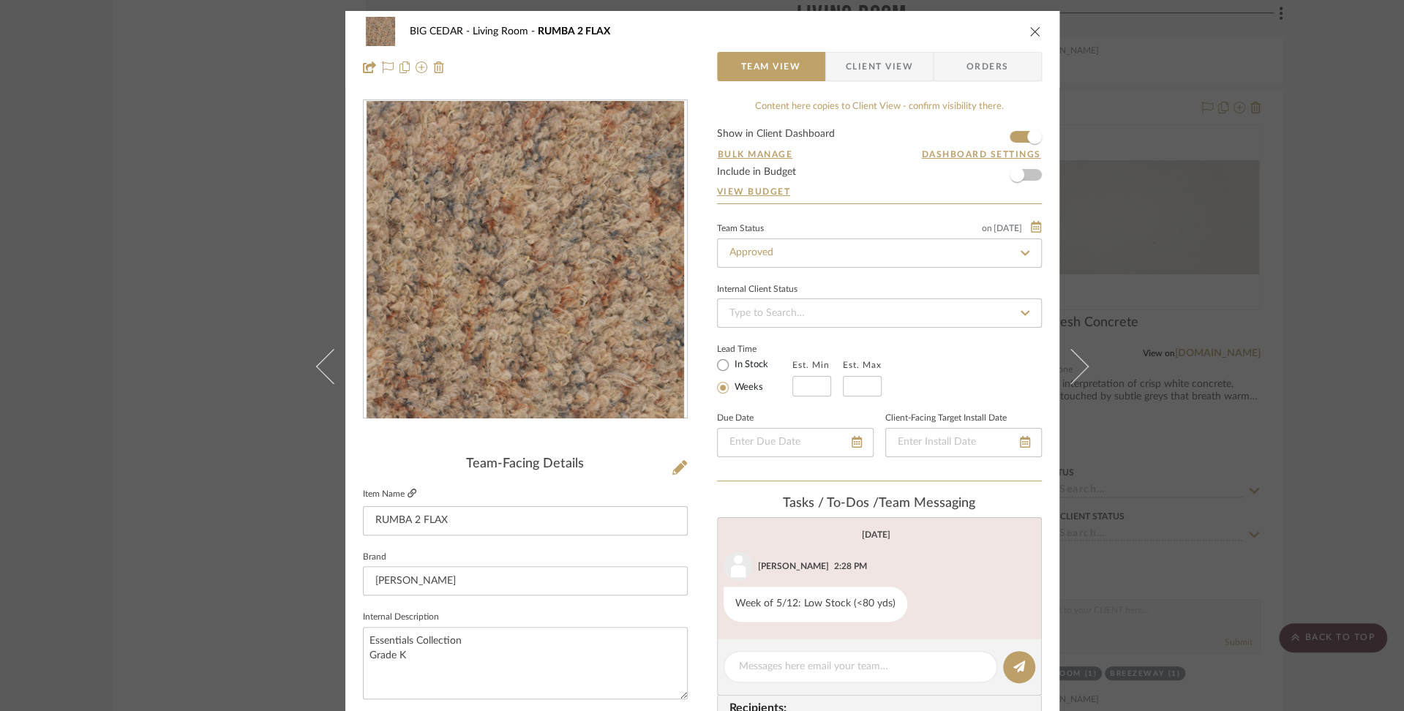
click at [408, 494] on icon at bounding box center [411, 493] width 9 height 9
click at [1029, 33] on icon "close" at bounding box center [1035, 32] width 12 height 12
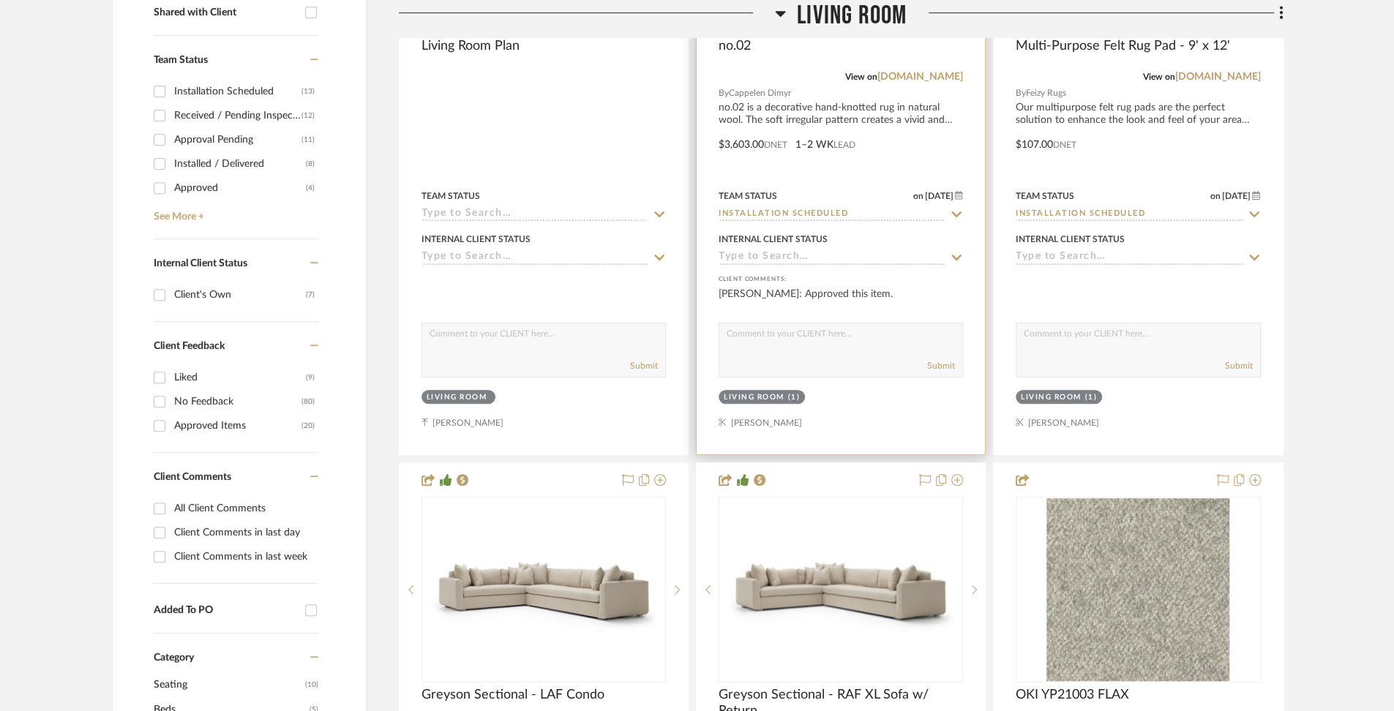
scroll to position [616, 0]
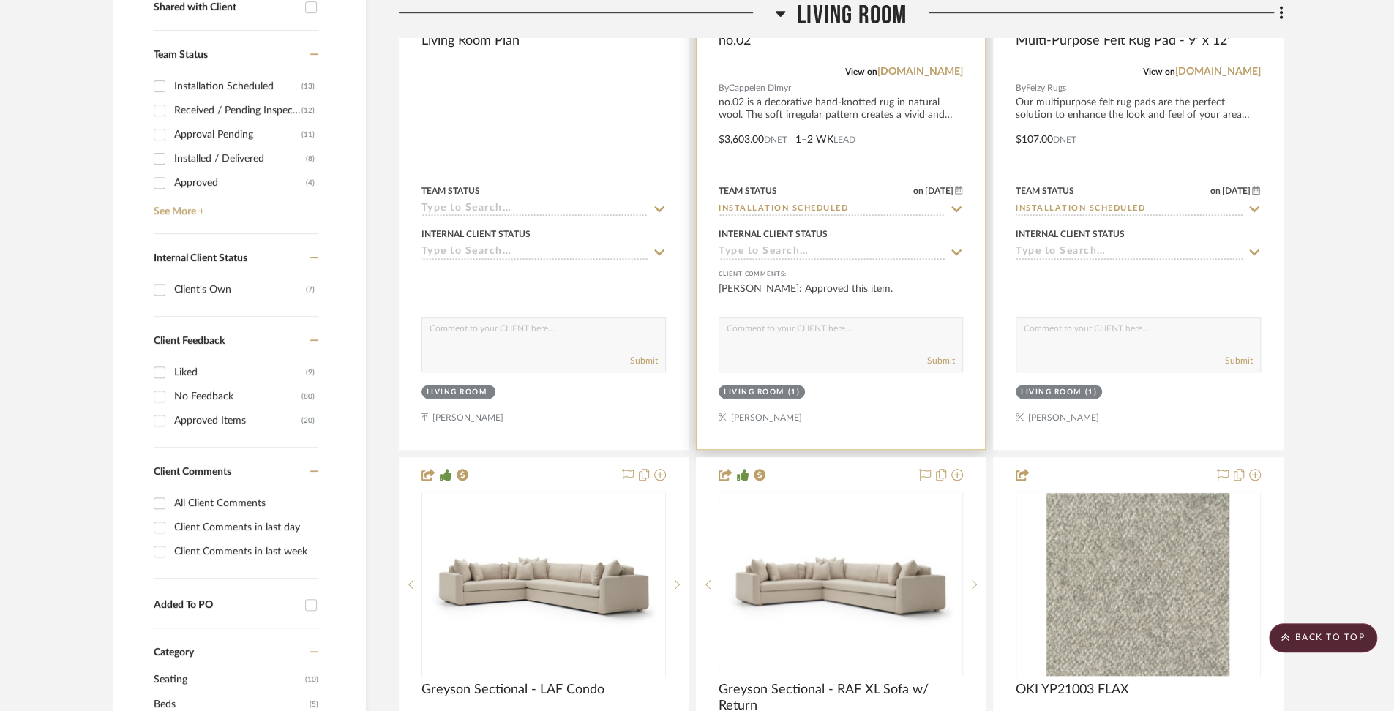
click at [778, 93] on span "Cappelen Dimyr" at bounding box center [760, 88] width 62 height 14
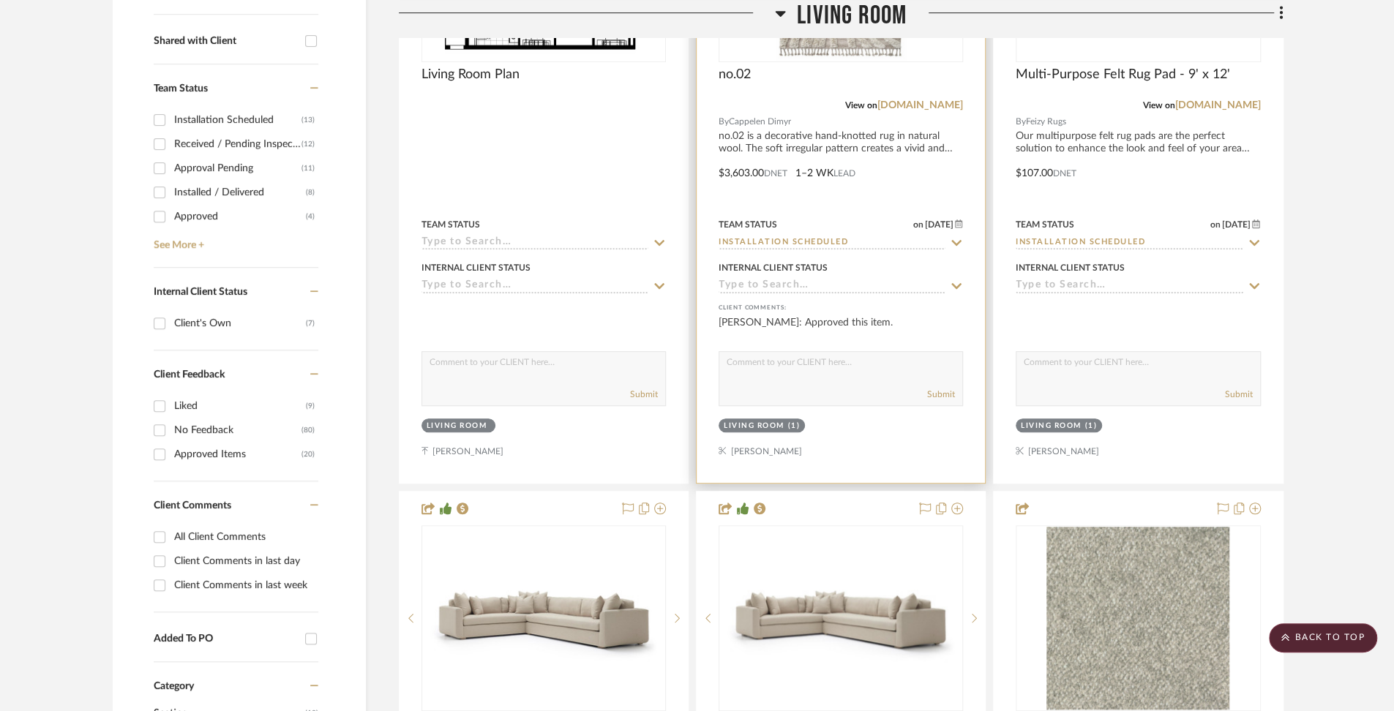
scroll to position [578, 0]
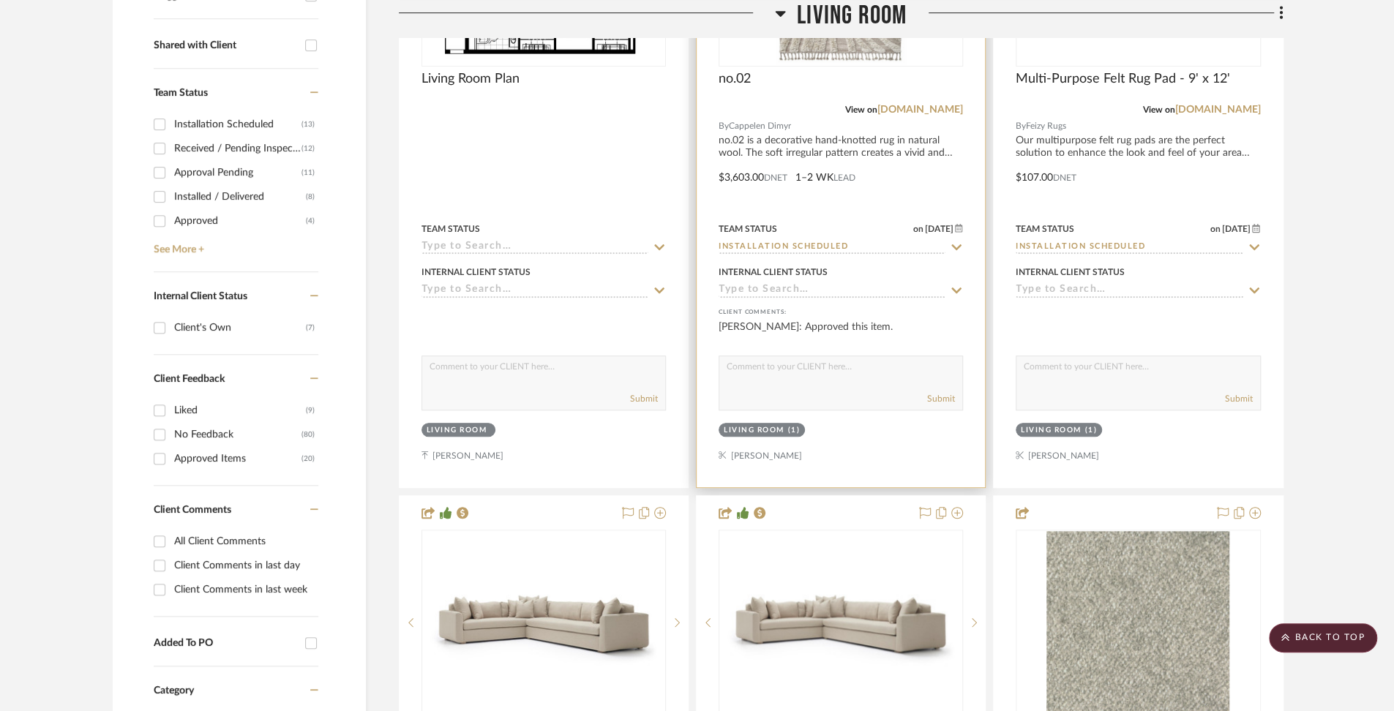
click at [884, 116] on div at bounding box center [840, 167] width 288 height 640
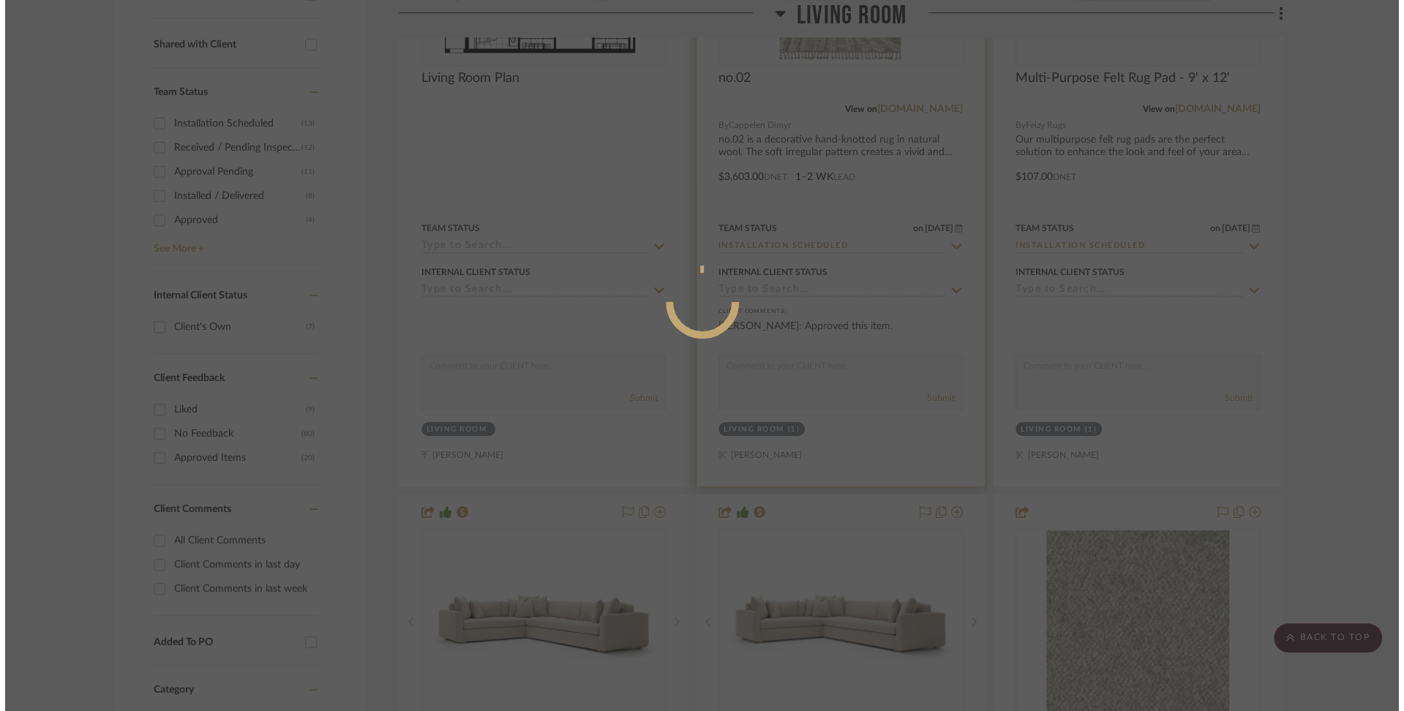
scroll to position [0, 0]
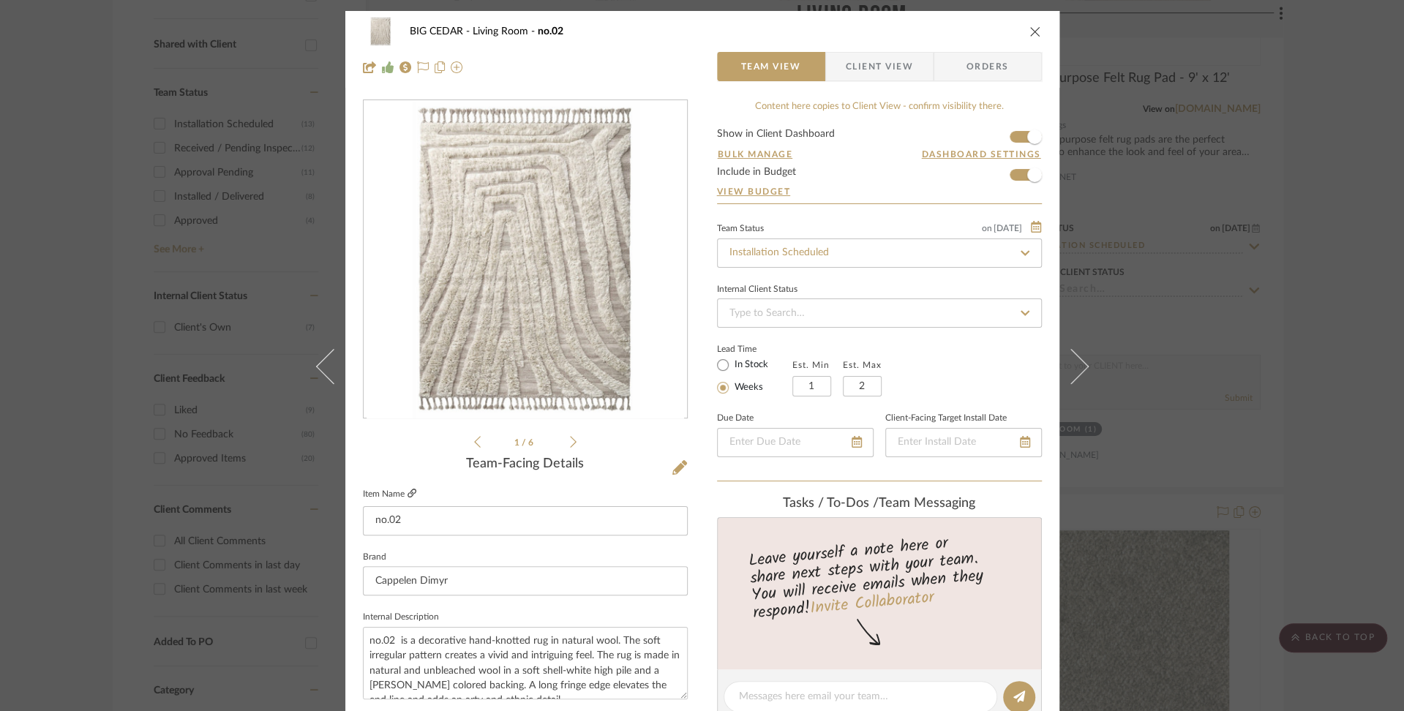
click at [407, 489] on fa-icon at bounding box center [411, 493] width 9 height 9
click at [1048, 33] on div "BIG CEDAR Living Room no.02 Team View Client View Orders" at bounding box center [702, 49] width 714 height 77
click at [1029, 34] on icon "close" at bounding box center [1035, 32] width 12 height 12
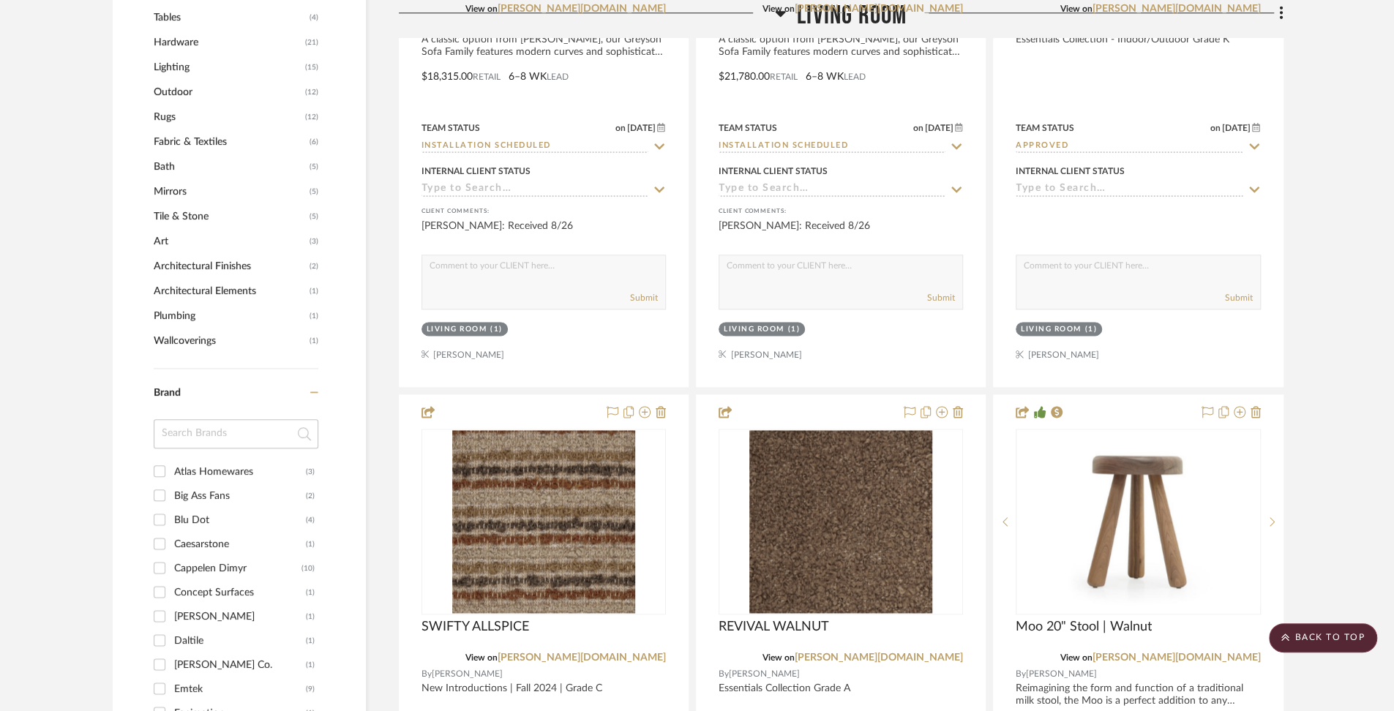
scroll to position [1413, 0]
